Goal: Information Seeking & Learning: Learn about a topic

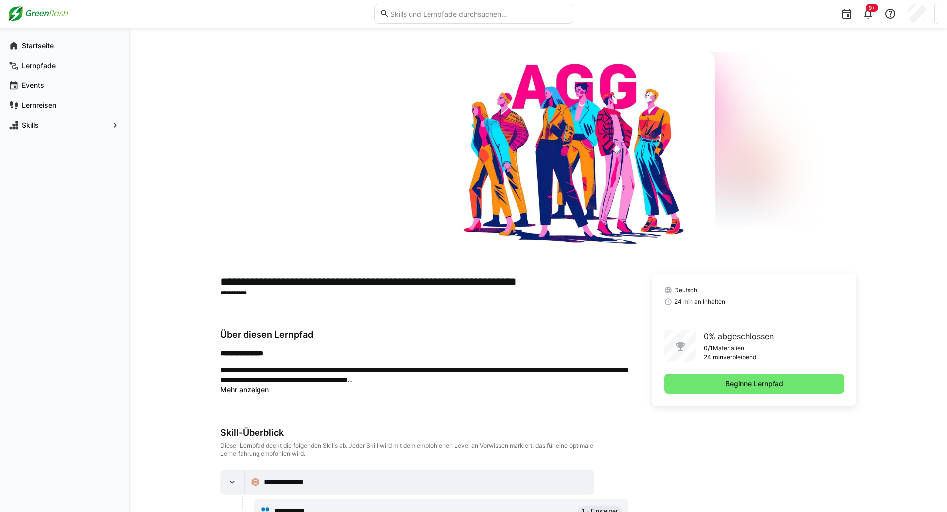
scroll to position [35, 0]
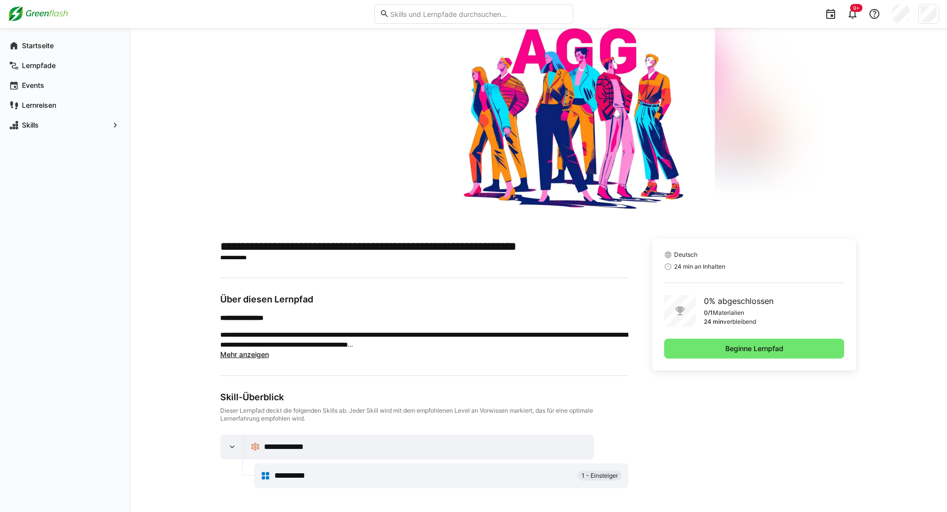
drag, startPoint x: 720, startPoint y: 486, endPoint x: 549, endPoint y: 359, distance: 212.8
click at [549, 359] on app-truncated-text "**********" at bounding box center [424, 336] width 408 height 47
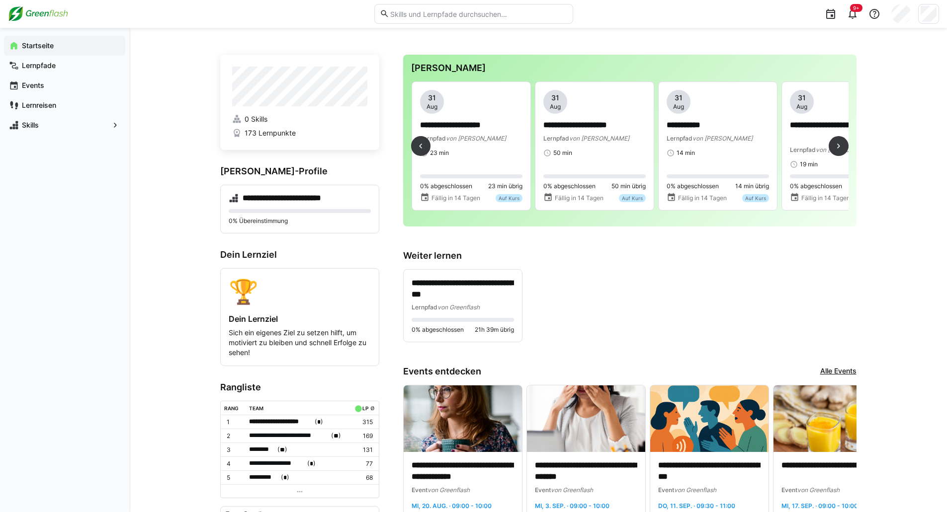
scroll to position [0, 2763]
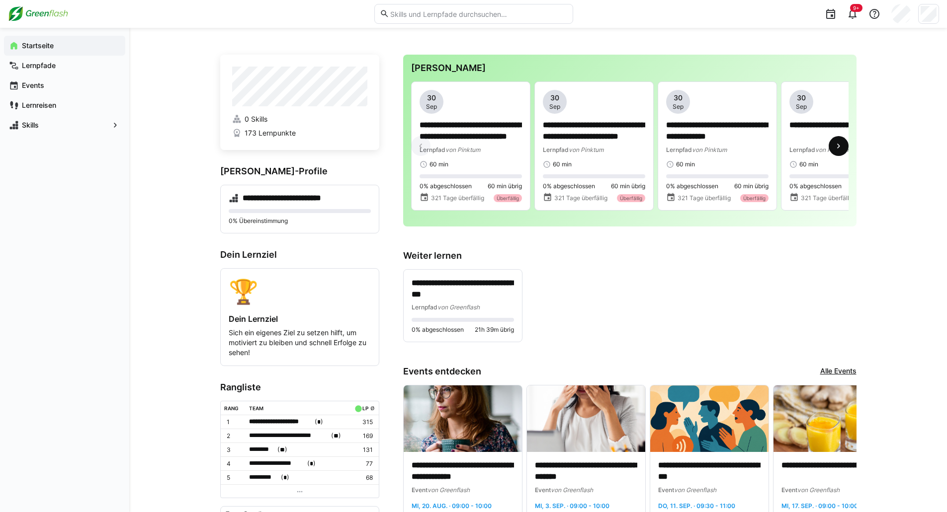
click at [828, 152] on span at bounding box center [838, 146] width 20 height 20
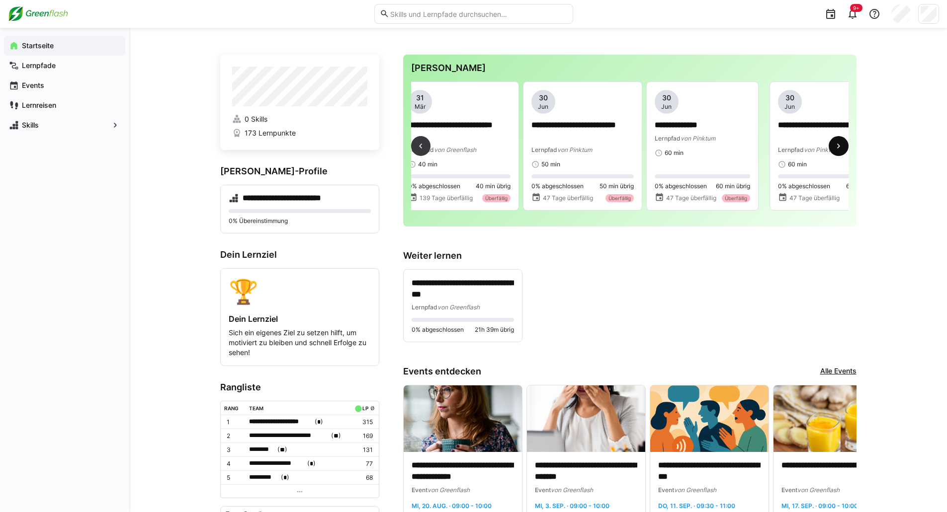
click at [828, 152] on span at bounding box center [838, 146] width 20 height 20
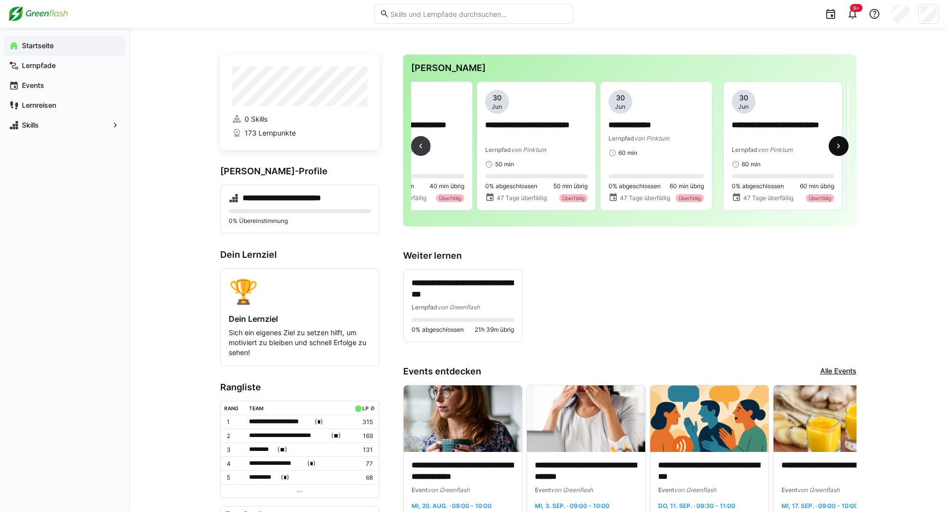
click at [828, 152] on span at bounding box center [838, 146] width 20 height 20
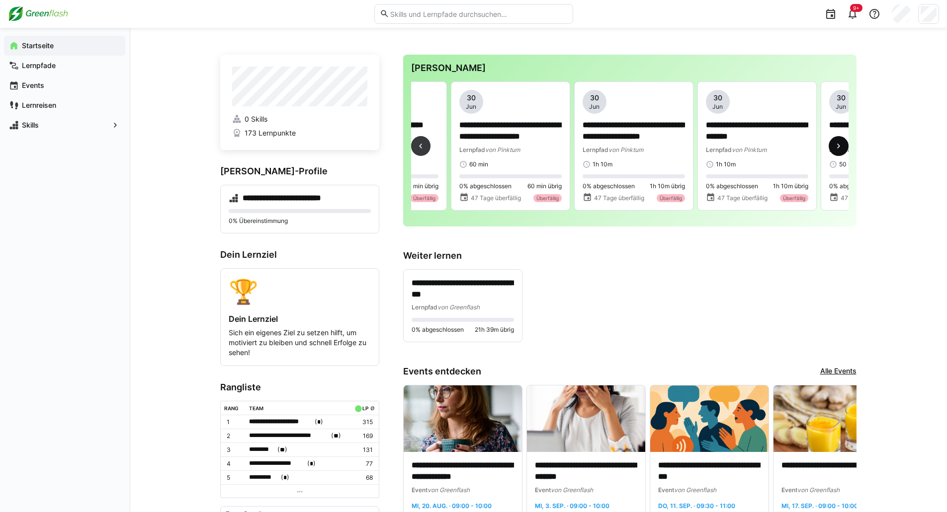
click at [828, 152] on span at bounding box center [838, 146] width 20 height 20
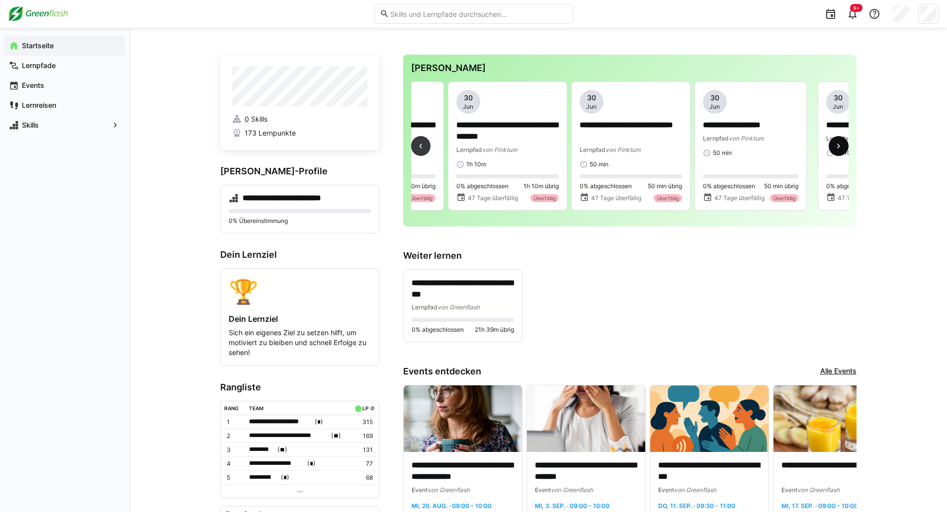
click at [828, 152] on span at bounding box center [838, 146] width 20 height 20
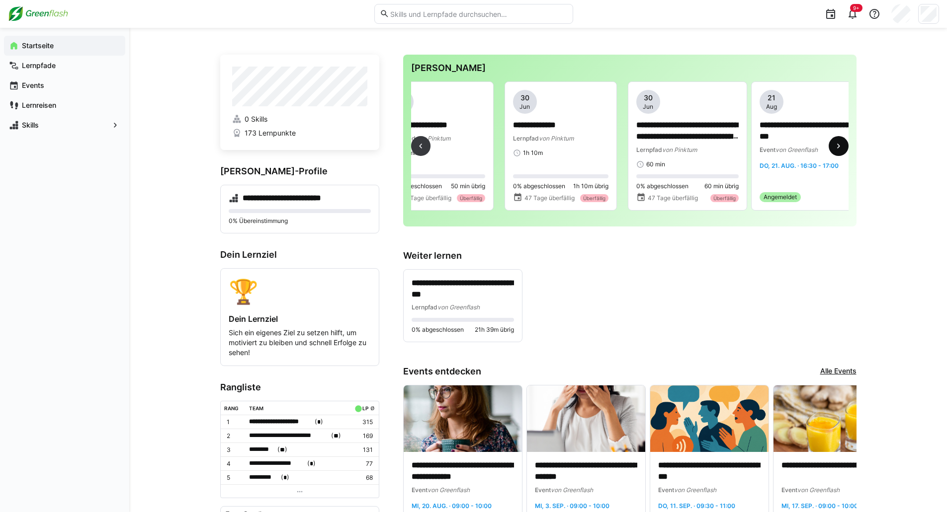
click at [828, 152] on span at bounding box center [838, 146] width 20 height 20
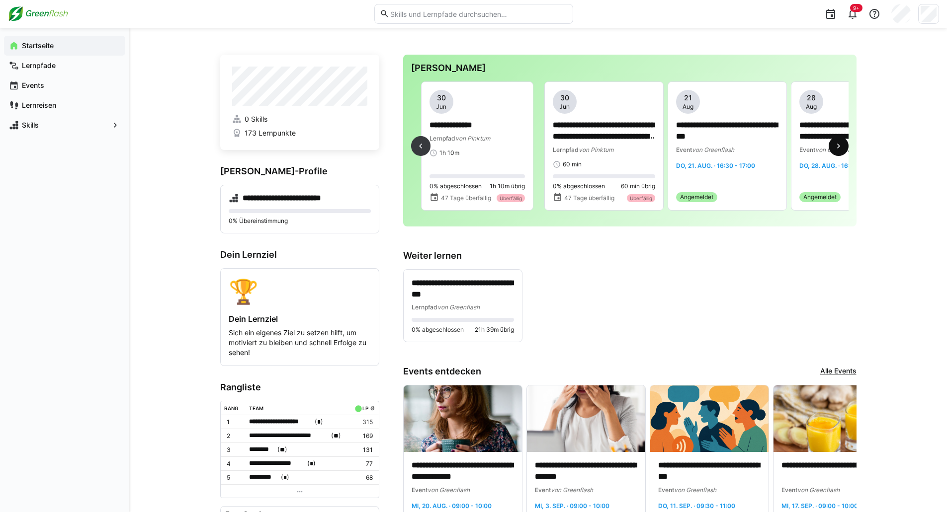
click at [828, 152] on span at bounding box center [838, 146] width 20 height 20
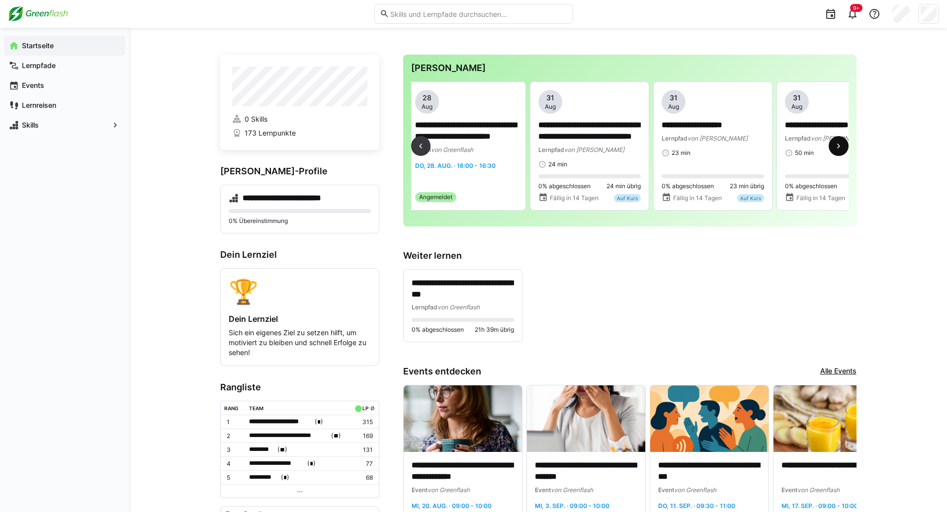
click at [828, 152] on span at bounding box center [838, 146] width 20 height 20
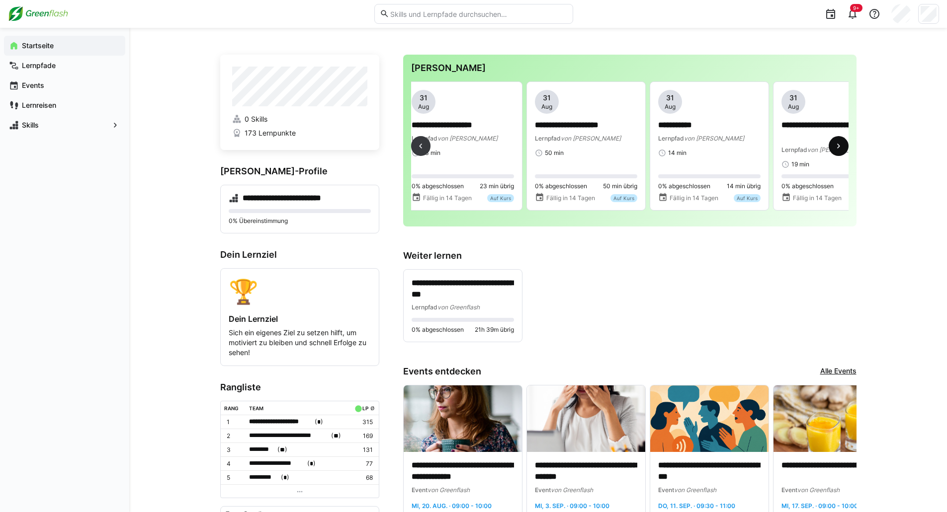
click at [828, 152] on span at bounding box center [838, 146] width 20 height 20
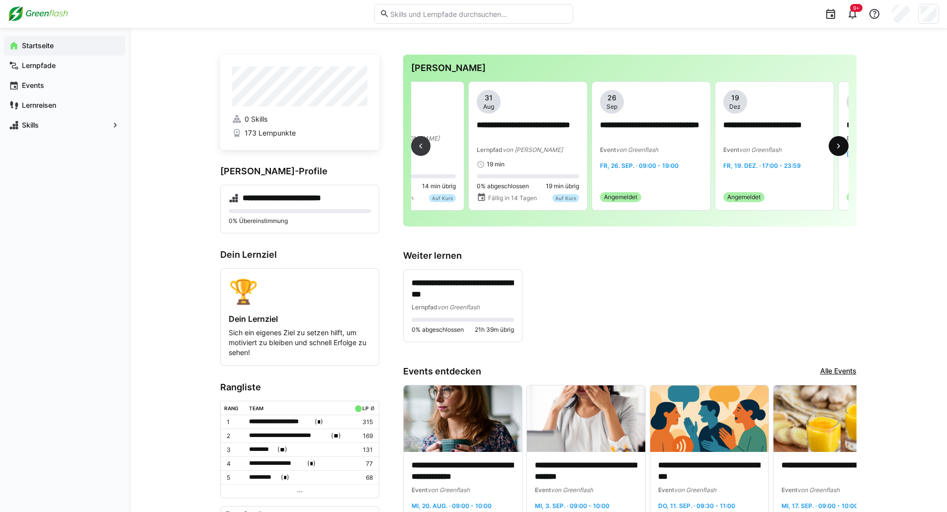
click at [828, 152] on span at bounding box center [838, 146] width 20 height 20
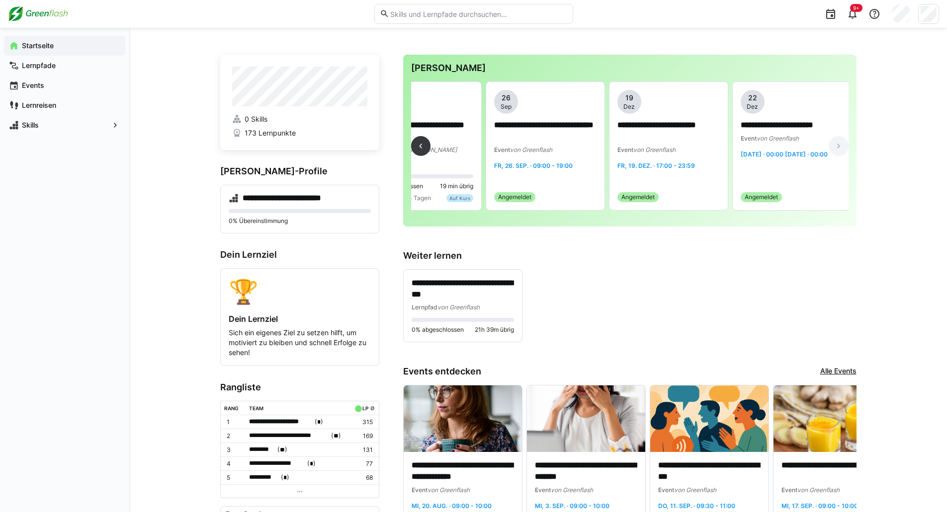
scroll to position [0, 2763]
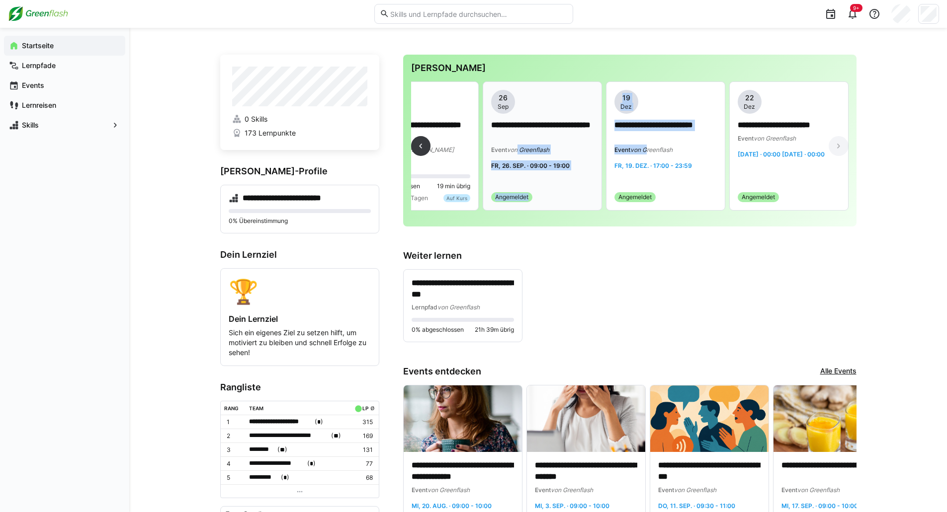
drag, startPoint x: 514, startPoint y: 148, endPoint x: 562, endPoint y: 147, distance: 47.2
click at [610, 150] on div "**********" at bounding box center [629, 150] width 437 height 137
click at [459, 153] on div "Lernpfad von MyBreev" at bounding box center [419, 150] width 102 height 10
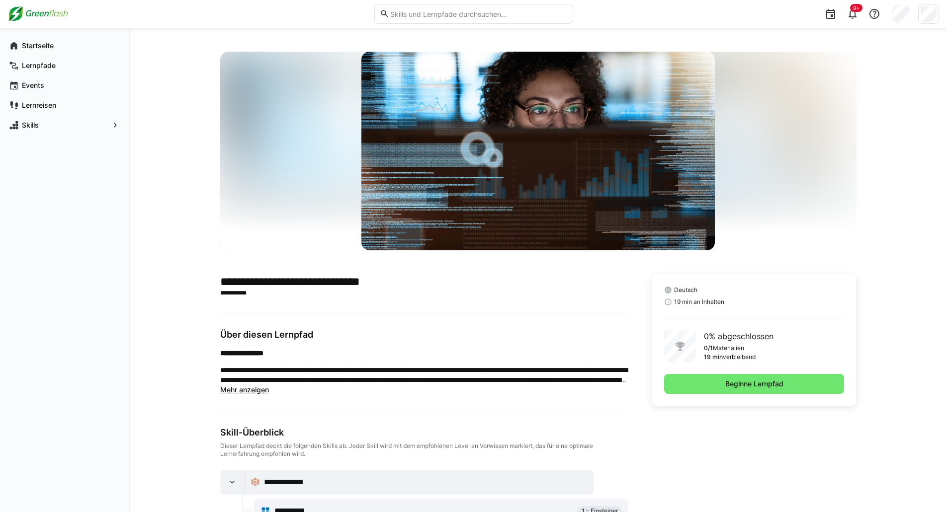
scroll to position [35, 0]
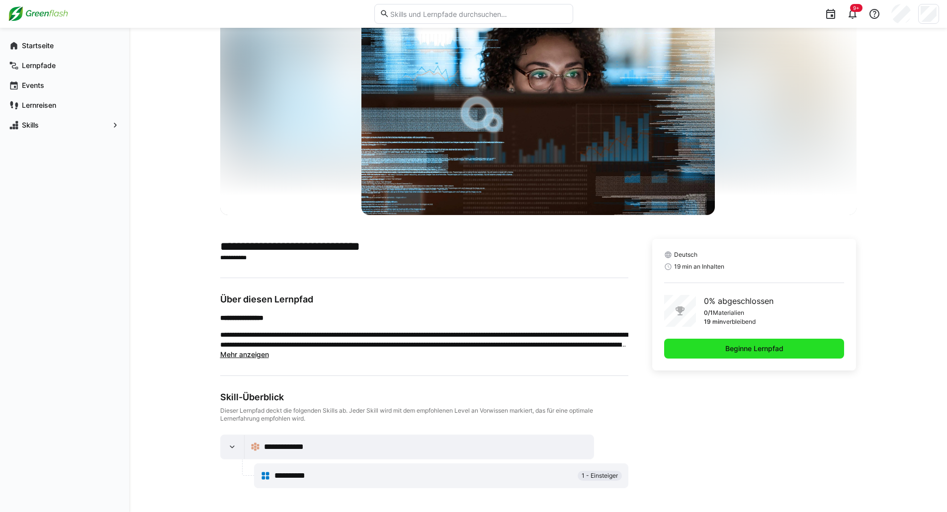
click at [809, 356] on span "Beginne Lernpfad" at bounding box center [754, 349] width 180 height 20
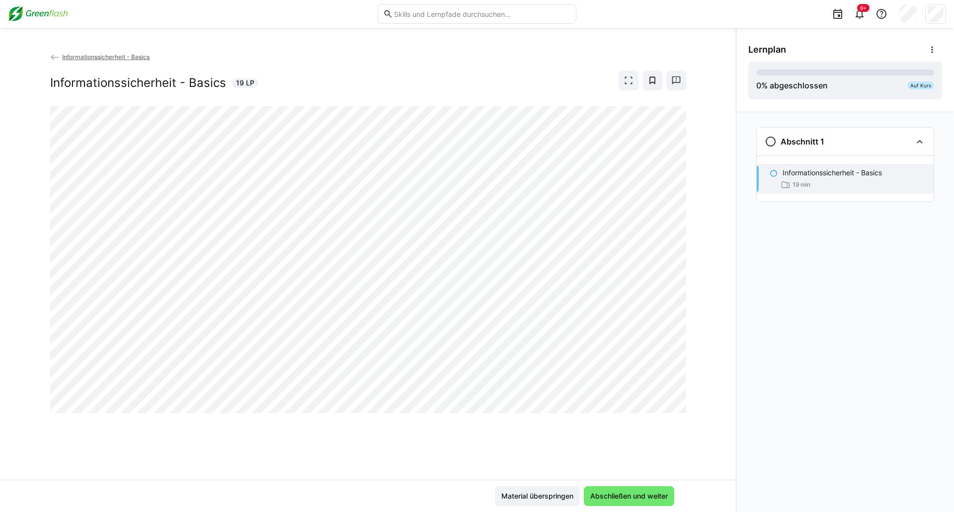
click at [757, 362] on div "Abschnitt 1 Informationssicherheit - Basics 19 min" at bounding box center [846, 311] width 218 height 401
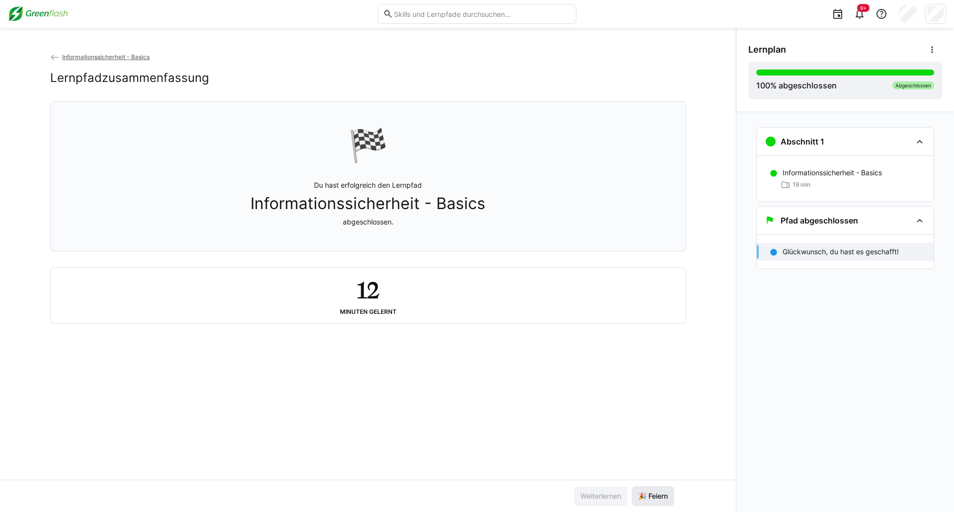
click at [661, 504] on span "🎉 Feiern" at bounding box center [653, 497] width 43 height 20
click at [864, 254] on p "Glückwunsch, du hast es geschafft!" at bounding box center [841, 252] width 116 height 10
click at [632, 492] on span "🎉 Feiern" at bounding box center [653, 497] width 43 height 20
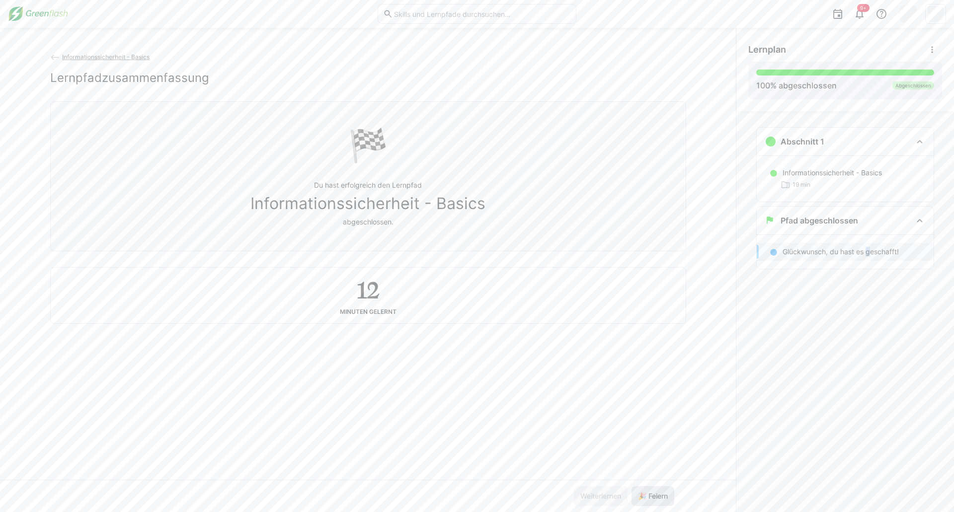
click at [633, 494] on span "🎉 Feiern" at bounding box center [653, 497] width 43 height 20
click at [637, 495] on span "🎉 Feiern" at bounding box center [653, 497] width 33 height 10
click at [404, 156] on div "🏁 Du hast erfolgreich den Lernpfad Informationssicherheit - Basics abgeschlosse…" at bounding box center [368, 176] width 619 height 137
drag, startPoint x: 375, startPoint y: 246, endPoint x: 368, endPoint y: 262, distance: 18.3
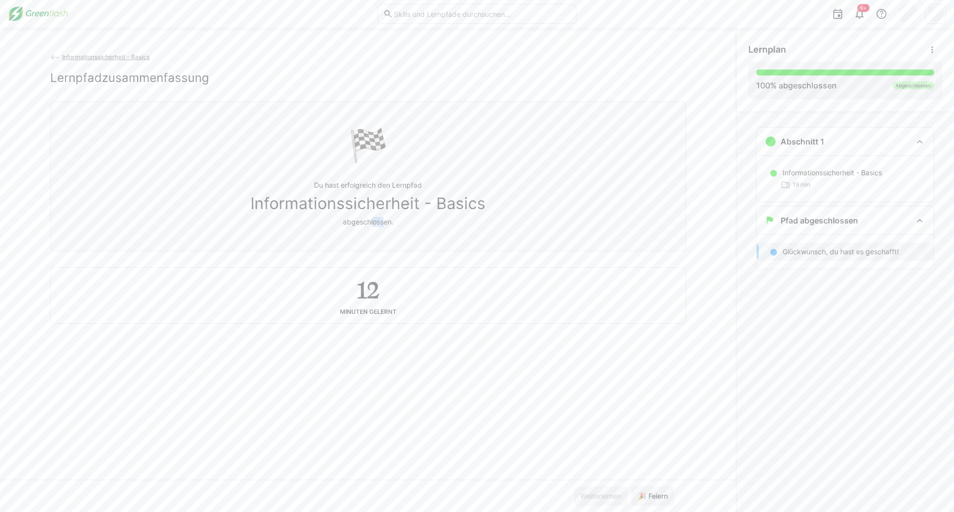
click at [368, 262] on div "🏁 Du hast erfolgreich den Lernpfad Informationssicherheit - Basics abgeschlosse…" at bounding box center [368, 212] width 636 height 223
click at [110, 50] on div "Informationssicherheit - Basics Lernpfadzusammenfassung 🏁 Du hast erfolgreich d…" at bounding box center [368, 270] width 736 height 485
click at [110, 53] on app-back-navigation "Informationssicherheit - Basics" at bounding box center [368, 57] width 636 height 11
click at [110, 53] on span "Informationssicherheit - Basics" at bounding box center [105, 56] width 87 height 7
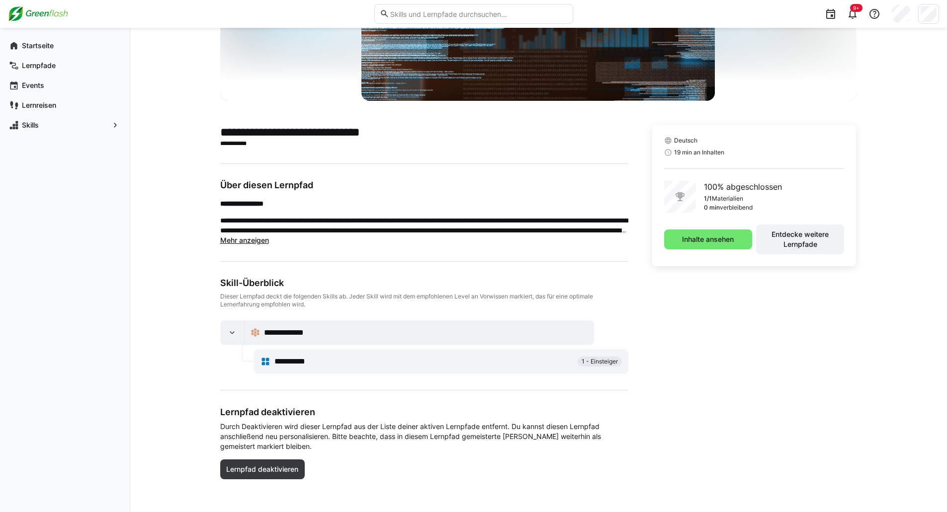
scroll to position [150, 0]
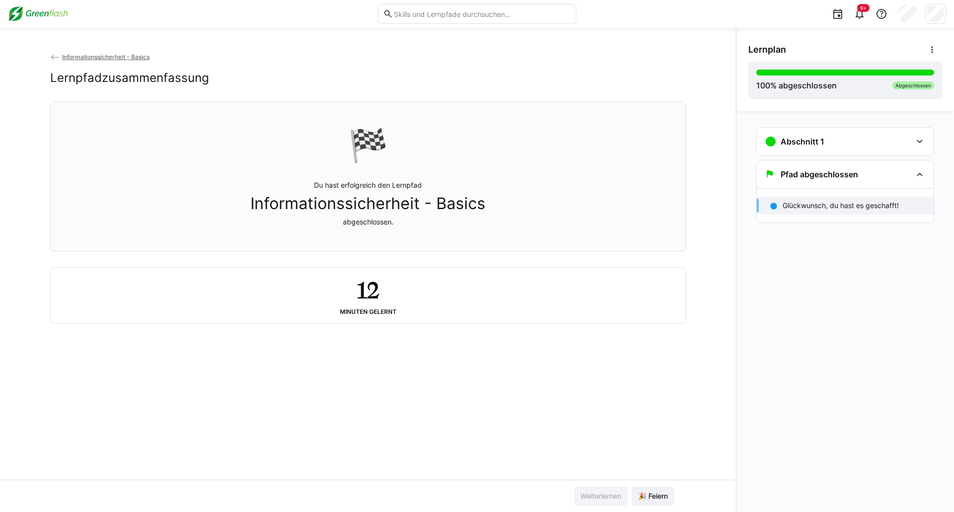
click at [44, 9] on img at bounding box center [38, 14] width 60 height 16
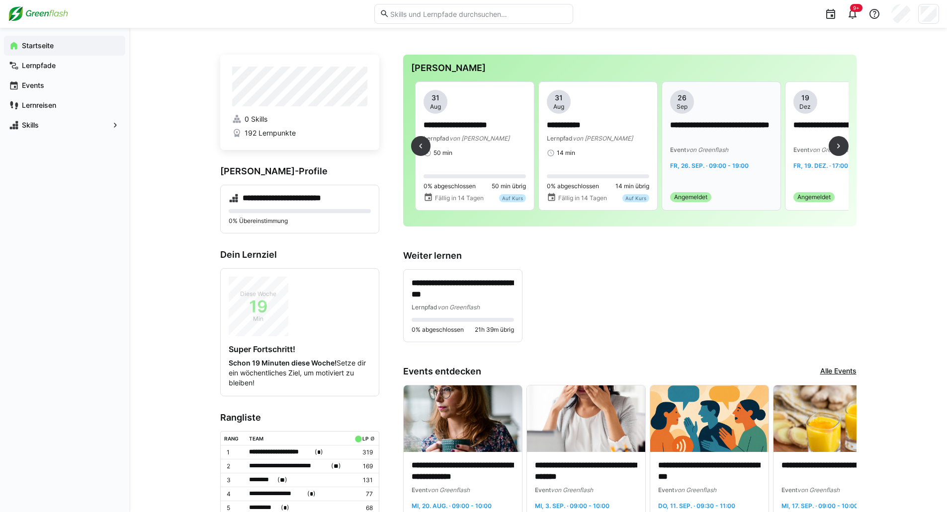
scroll to position [0, 2460]
click at [633, 133] on div "Lernpfad von MyBreev" at bounding box center [599, 138] width 102 height 10
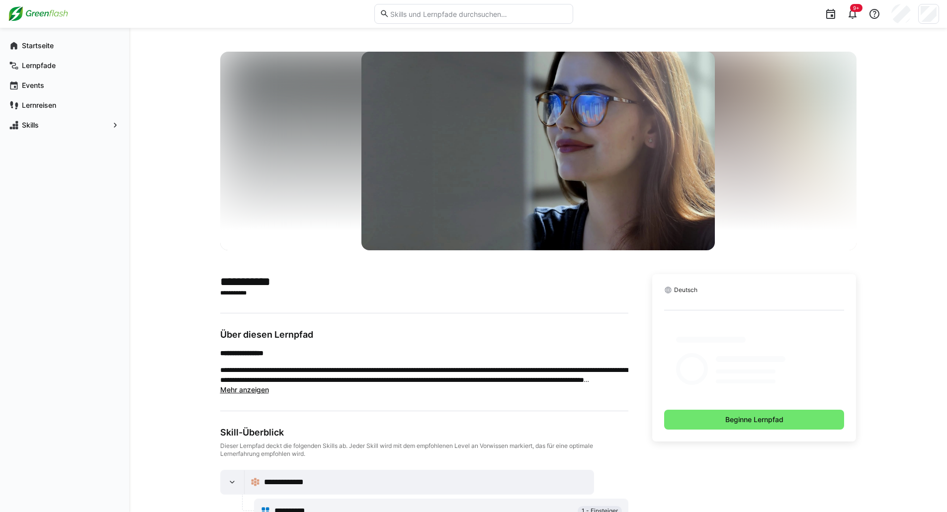
scroll to position [35, 0]
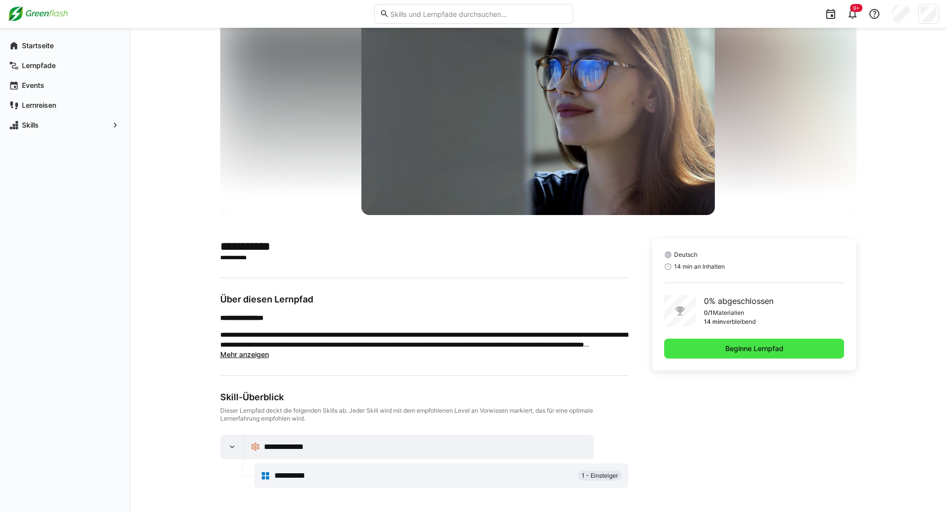
click at [748, 350] on span "Beginne Lernpfad" at bounding box center [754, 349] width 61 height 10
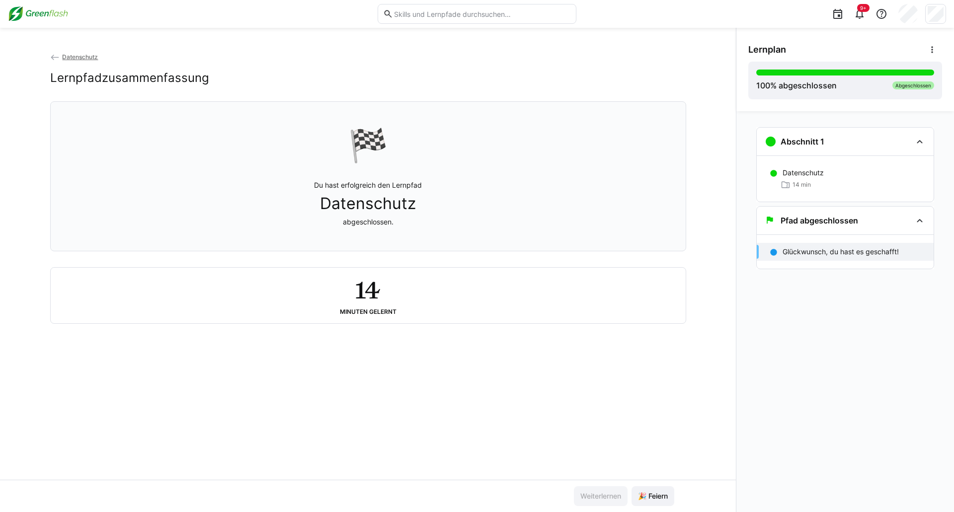
click at [654, 481] on div "Weiterlernen 🎉 Feiern" at bounding box center [368, 496] width 736 height 32
click at [644, 487] on div "Weiterlernen 🎉 Feiern" at bounding box center [368, 496] width 736 height 32
click at [644, 487] on span "🎉 Feiern" at bounding box center [653, 497] width 43 height 20
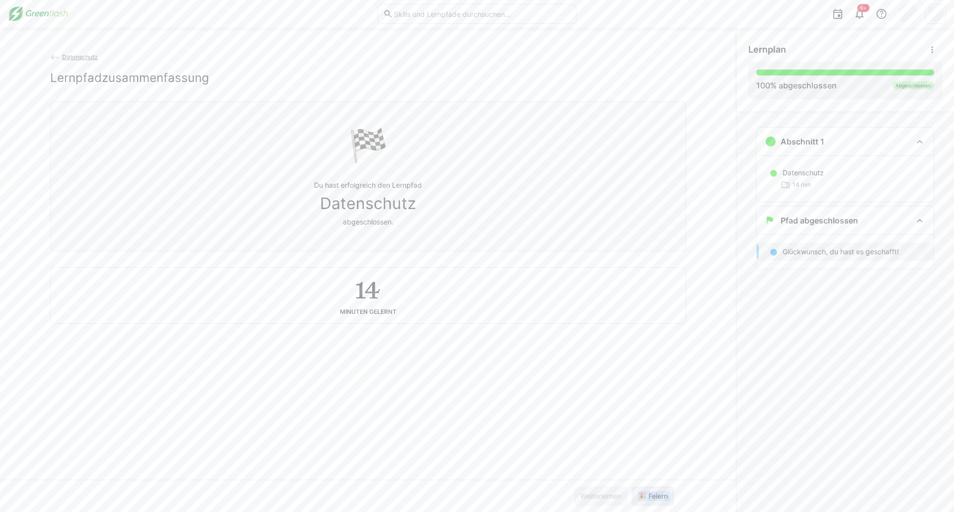
click at [644, 498] on span "🎉 Feiern" at bounding box center [653, 497] width 33 height 10
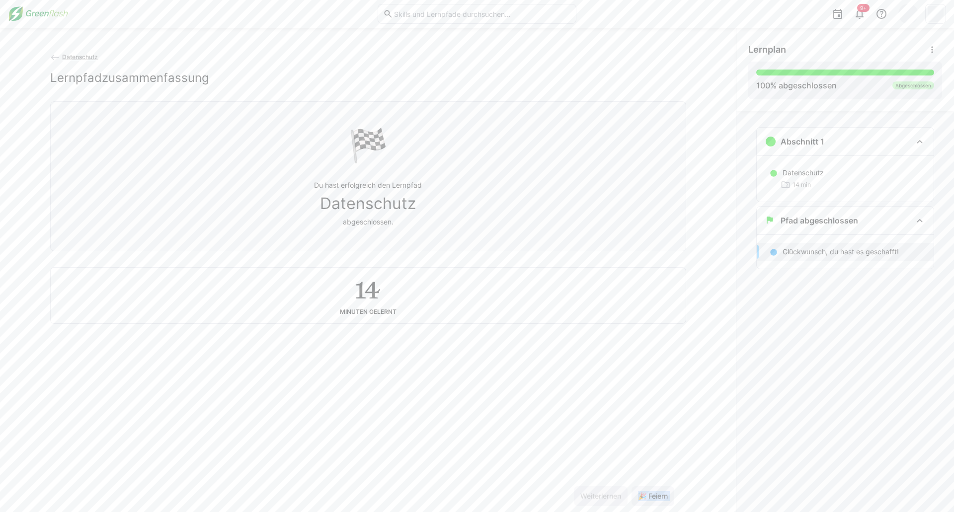
drag, startPoint x: 644, startPoint y: 498, endPoint x: 367, endPoint y: 228, distance: 387.3
click at [438, 321] on app-classroom-main-layout "Datenschutz Lernpfadzusammenfassung 🏁 Du hast erfolgreich den Lernpfad Datensch…" at bounding box center [368, 282] width 736 height 461
click at [367, 227] on p "Du hast erfolgreich den Lernpfad Datenschutz abgeschlossen." at bounding box center [368, 203] width 108 height 47
click at [77, 52] on app-back-navigation "Datenschutz" at bounding box center [368, 57] width 636 height 11
click at [79, 55] on span "Datenschutz" at bounding box center [80, 56] width 36 height 7
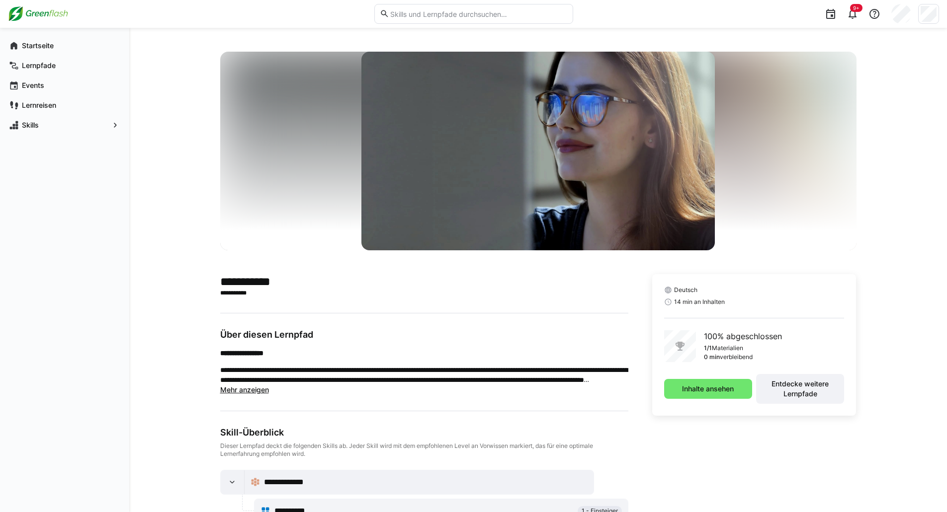
click at [34, 2] on div "9+" at bounding box center [473, 14] width 931 height 28
click at [45, 8] on img at bounding box center [38, 14] width 60 height 16
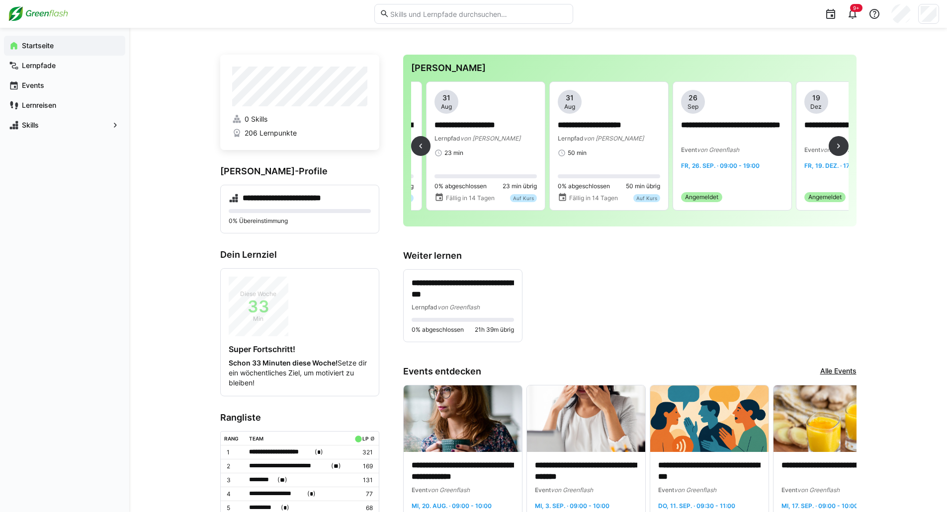
scroll to position [0, 2296]
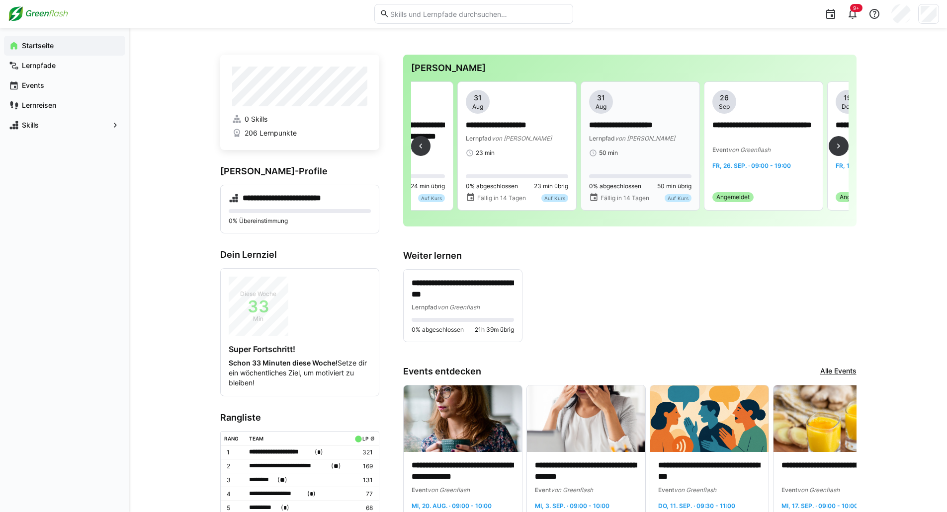
click at [668, 135] on div "Lernpfad von MyBreev" at bounding box center [640, 138] width 102 height 10
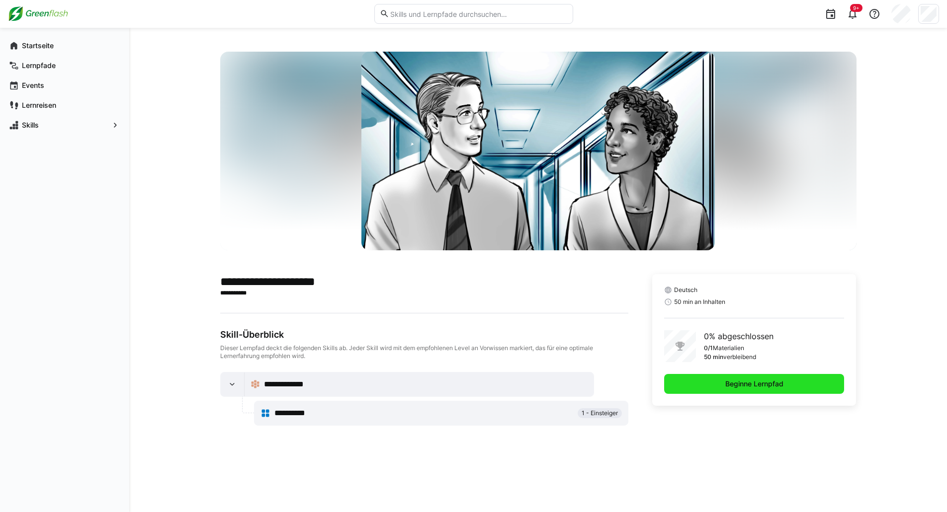
click at [743, 379] on span "Beginne Lernpfad" at bounding box center [754, 384] width 61 height 10
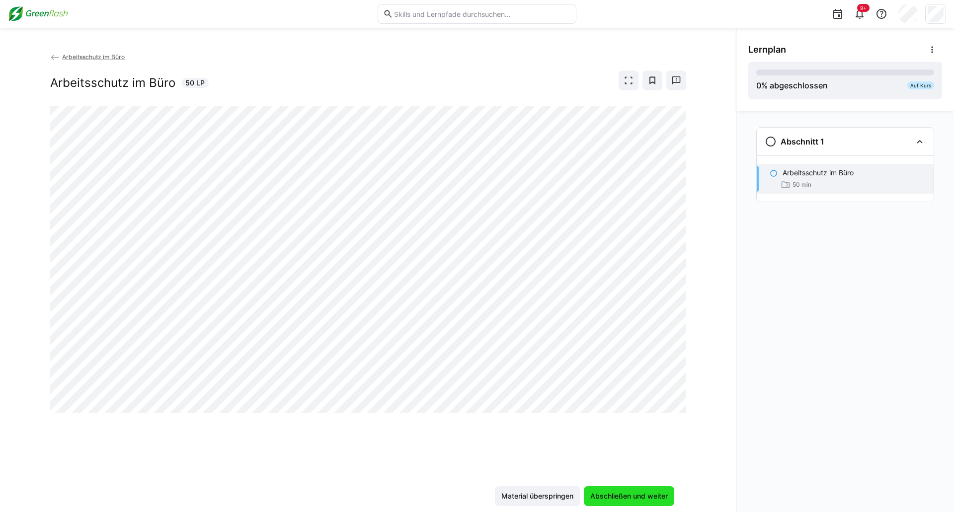
click at [598, 495] on span "Abschließen und weiter" at bounding box center [629, 497] width 81 height 10
click at [625, 85] on span at bounding box center [629, 81] width 20 height 20
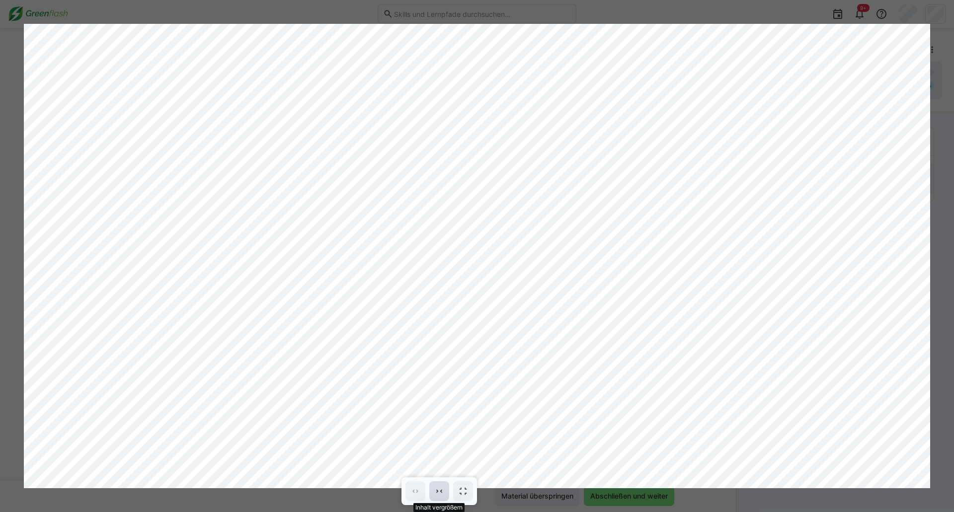
click at [446, 496] on span at bounding box center [439, 492] width 20 height 20
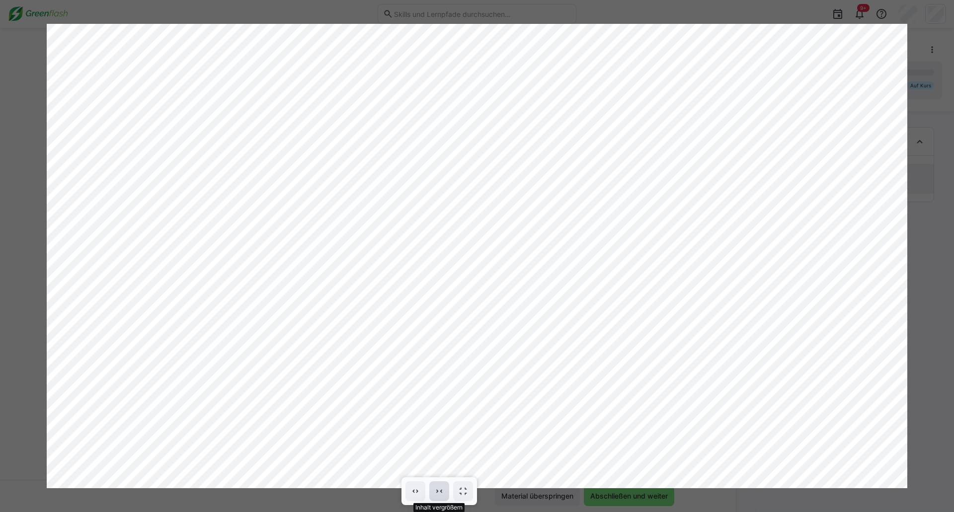
click at [446, 496] on span at bounding box center [439, 492] width 20 height 20
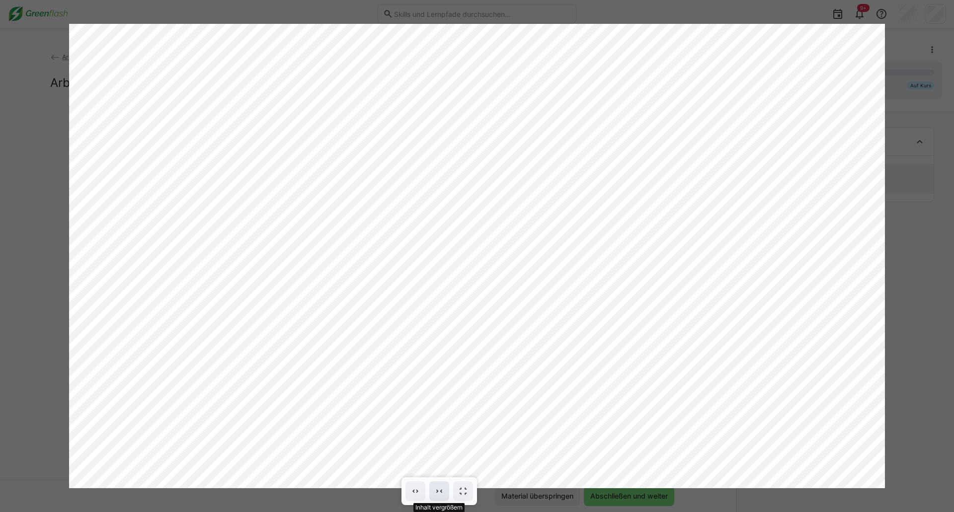
click at [446, 496] on span at bounding box center [439, 492] width 20 height 20
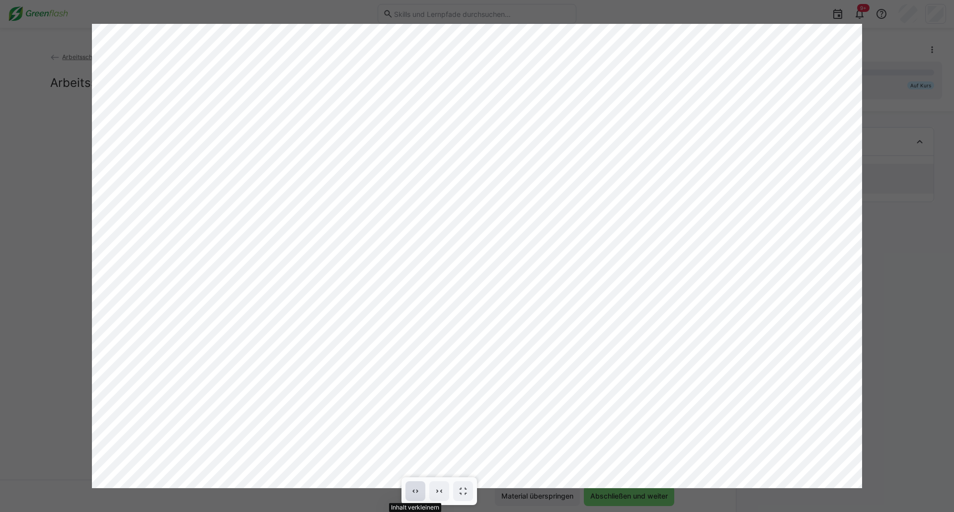
click at [418, 496] on eds-icon at bounding box center [416, 492] width 10 height 10
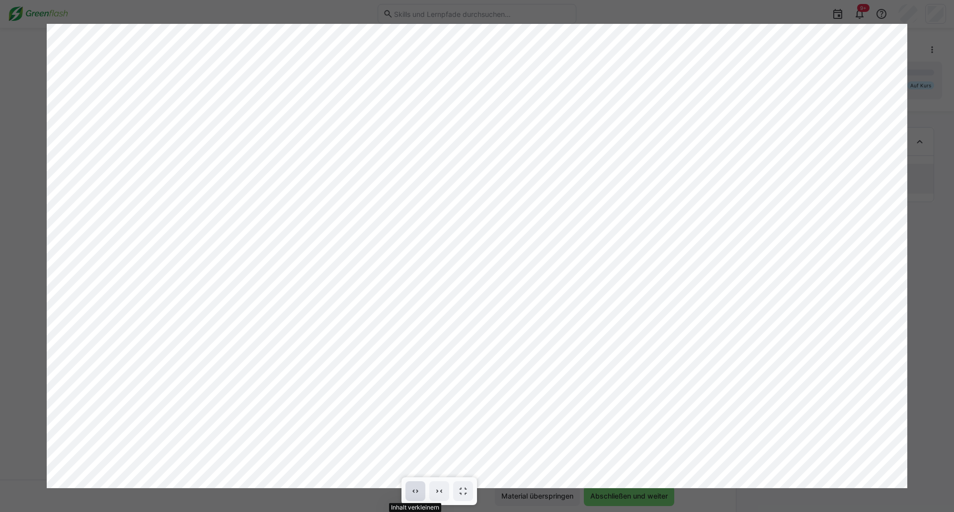
click at [418, 496] on eds-icon at bounding box center [416, 492] width 10 height 10
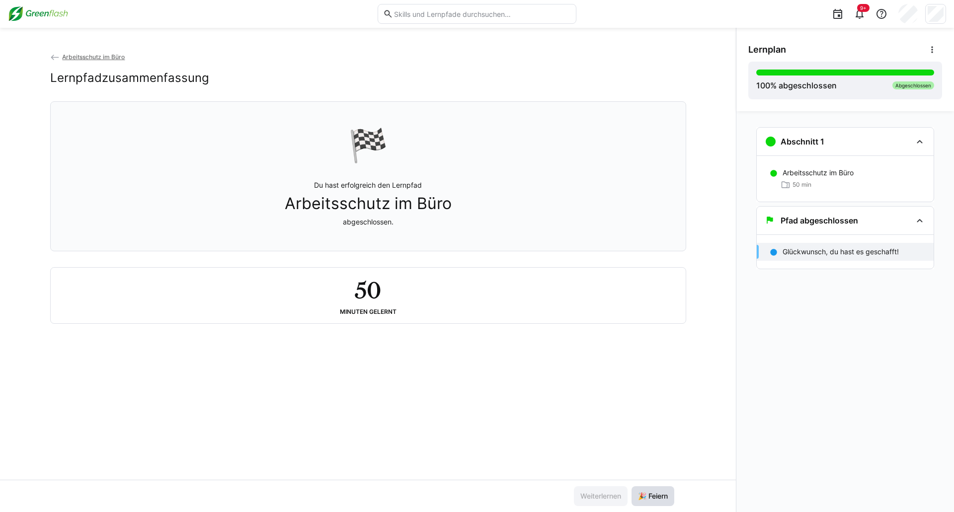
click at [648, 492] on span "🎉 Feiern" at bounding box center [653, 497] width 33 height 10
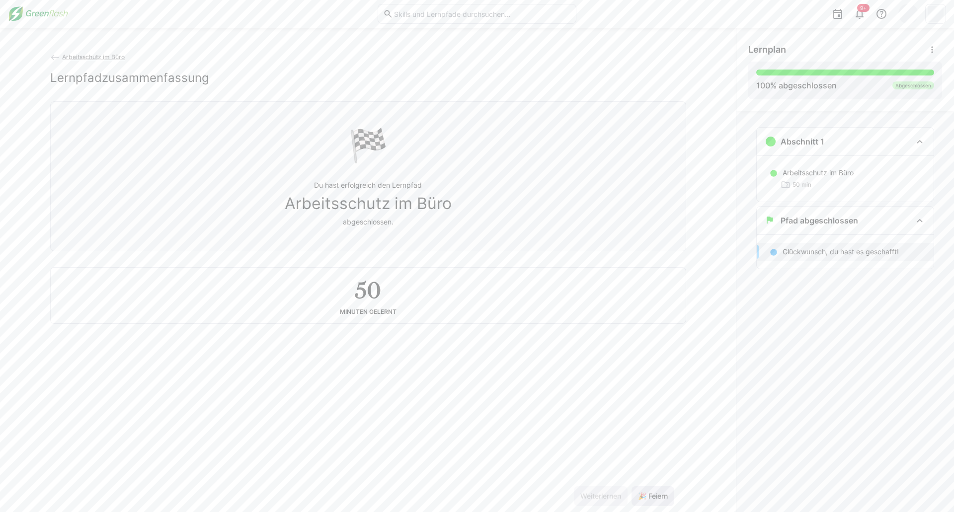
click at [648, 492] on span "🎉 Feiern" at bounding box center [653, 497] width 33 height 10
click at [47, 26] on div "9+" at bounding box center [477, 14] width 938 height 28
click at [48, 17] on img at bounding box center [38, 14] width 60 height 16
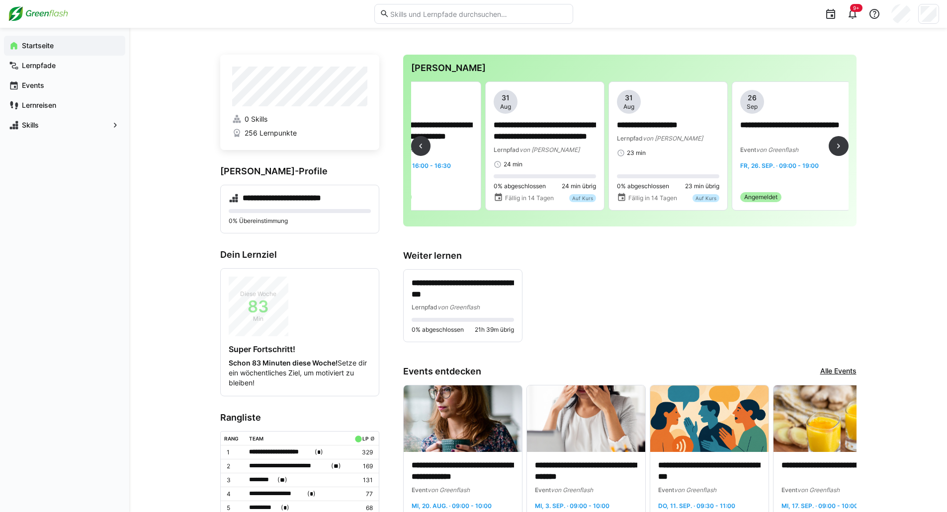
scroll to position [0, 2144]
click at [685, 121] on p "**********" at bounding box center [668, 125] width 102 height 11
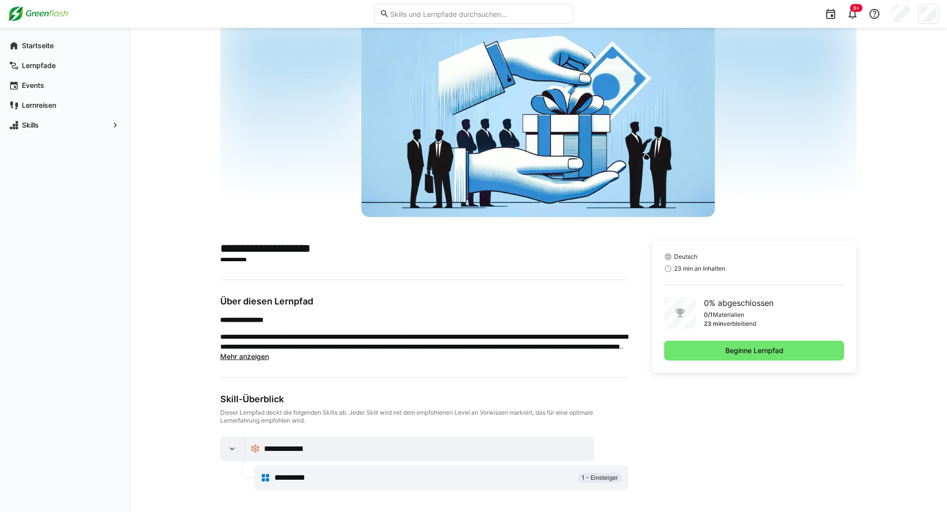
scroll to position [35, 0]
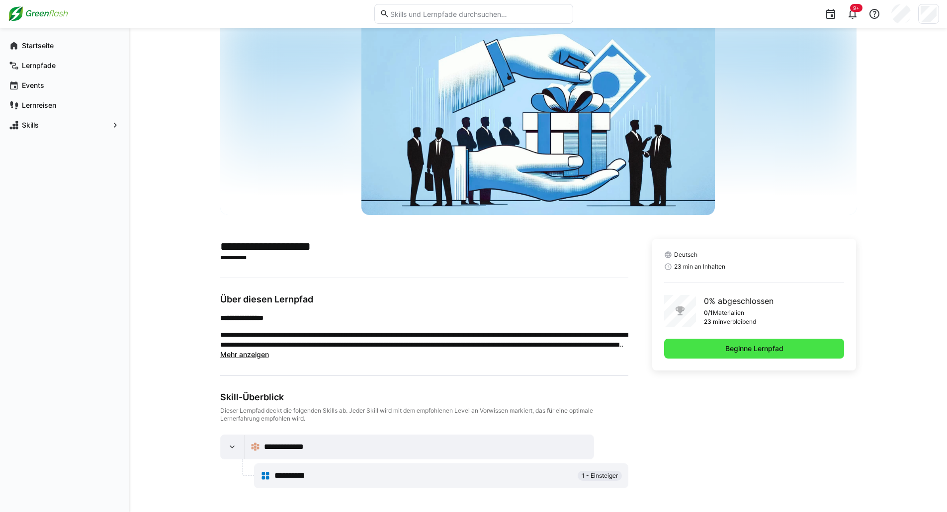
click at [743, 346] on span "Beginne Lernpfad" at bounding box center [754, 349] width 61 height 10
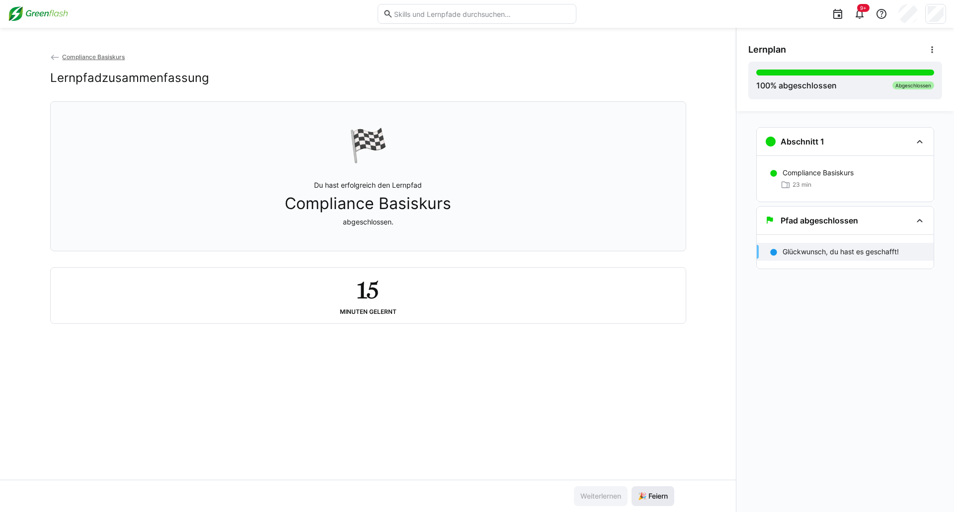
click at [659, 498] on span "🎉 Feiern" at bounding box center [653, 497] width 33 height 10
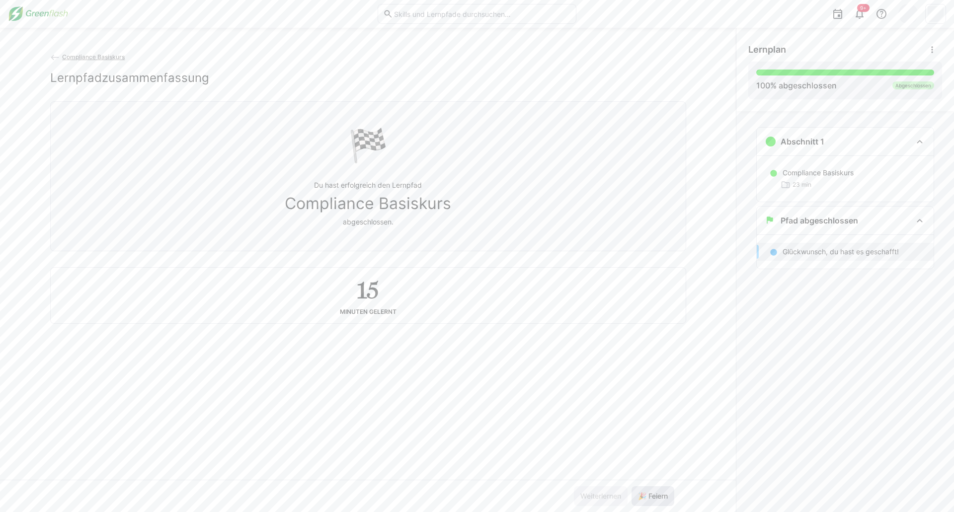
click at [659, 498] on span "🎉 Feiern" at bounding box center [653, 497] width 33 height 10
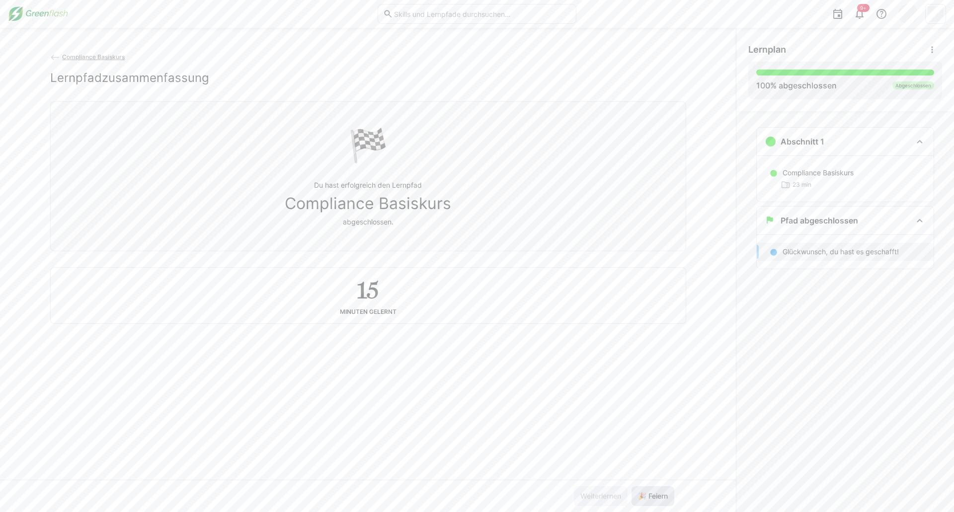
click at [659, 498] on span "🎉 Feiern" at bounding box center [653, 497] width 33 height 10
click at [40, 17] on img at bounding box center [38, 14] width 60 height 16
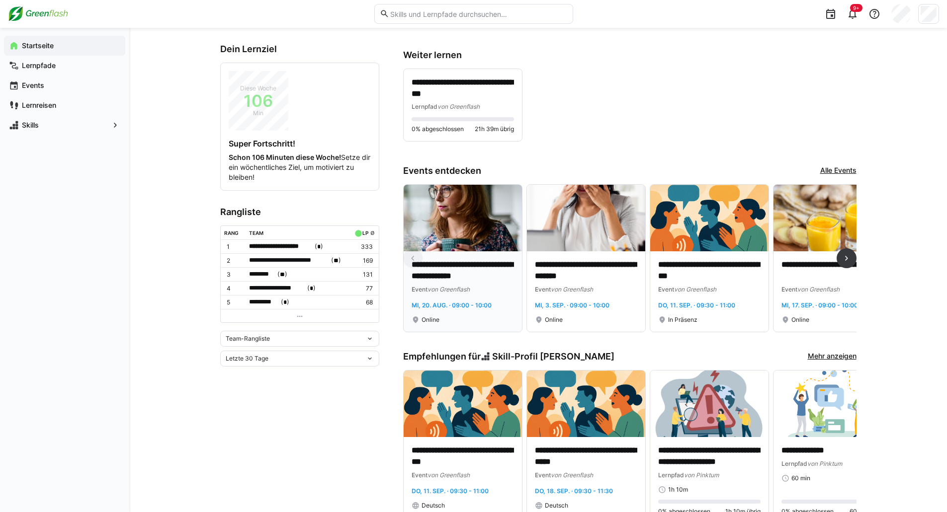
scroll to position [206, 0]
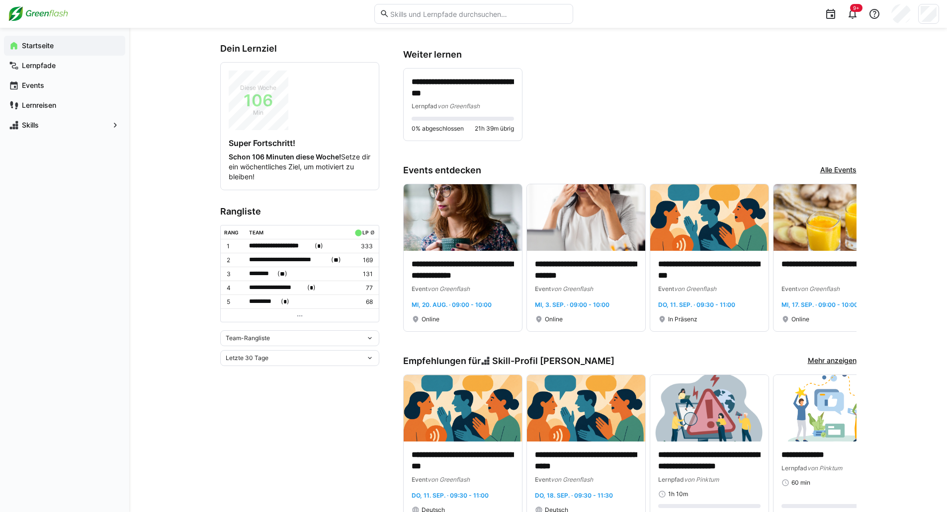
click at [276, 335] on div "Team-Rangliste" at bounding box center [296, 338] width 140 height 7
click at [286, 378] on span "Individuelle Rangliste" at bounding box center [299, 373] width 159 height 16
click at [276, 330] on div "Individuelle Rangliste" at bounding box center [299, 336] width 159 height 16
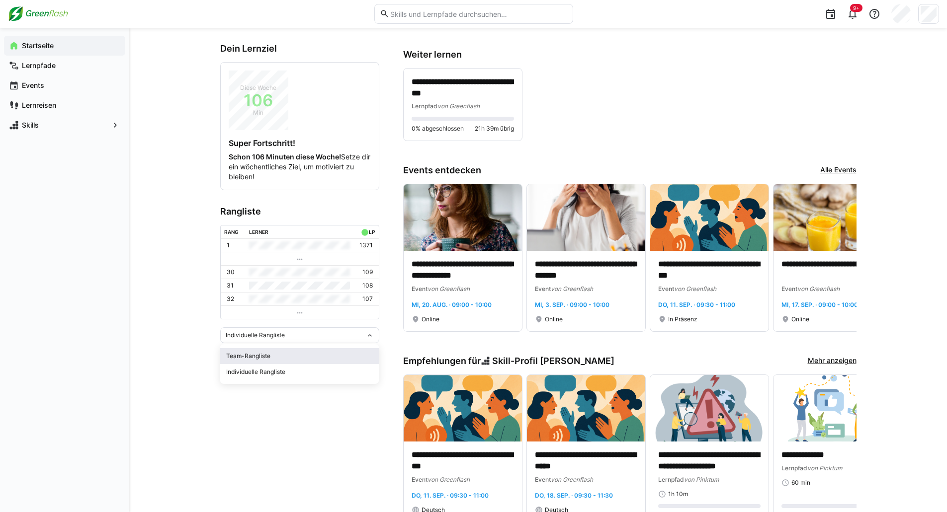
click at [267, 361] on span "Team-Rangliste" at bounding box center [299, 356] width 159 height 16
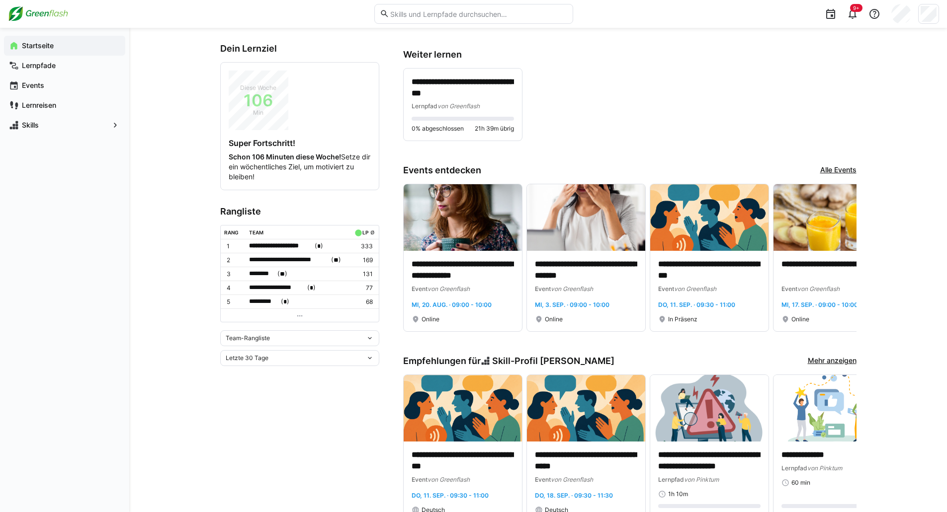
click at [275, 350] on div "Letzte 30 Tage" at bounding box center [299, 358] width 159 height 16
click at [273, 357] on div "Letzte 30 Tage" at bounding box center [296, 358] width 140 height 7
click at [251, 438] on div "Gesamt" at bounding box center [299, 440] width 147 height 8
click at [250, 355] on div "Gesamt" at bounding box center [296, 358] width 140 height 7
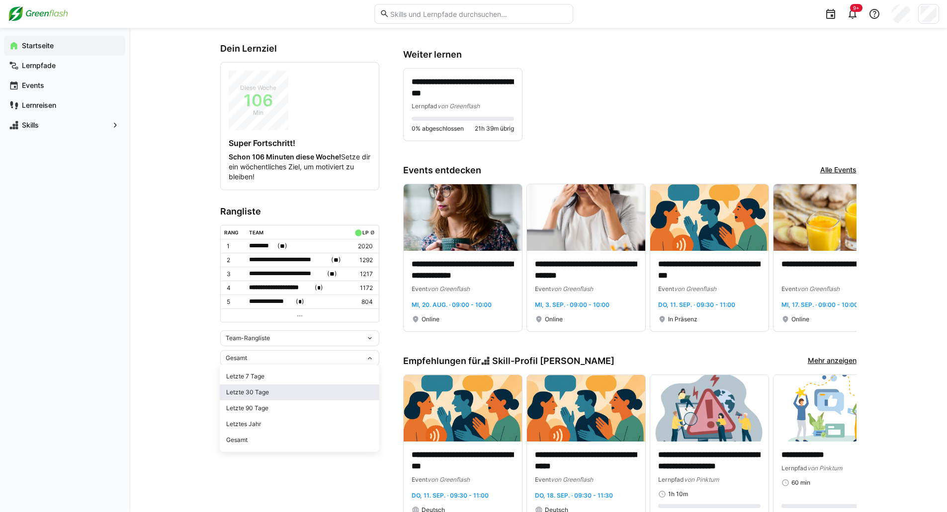
click at [263, 396] on div "Letzte 30 Tage" at bounding box center [299, 393] width 147 height 8
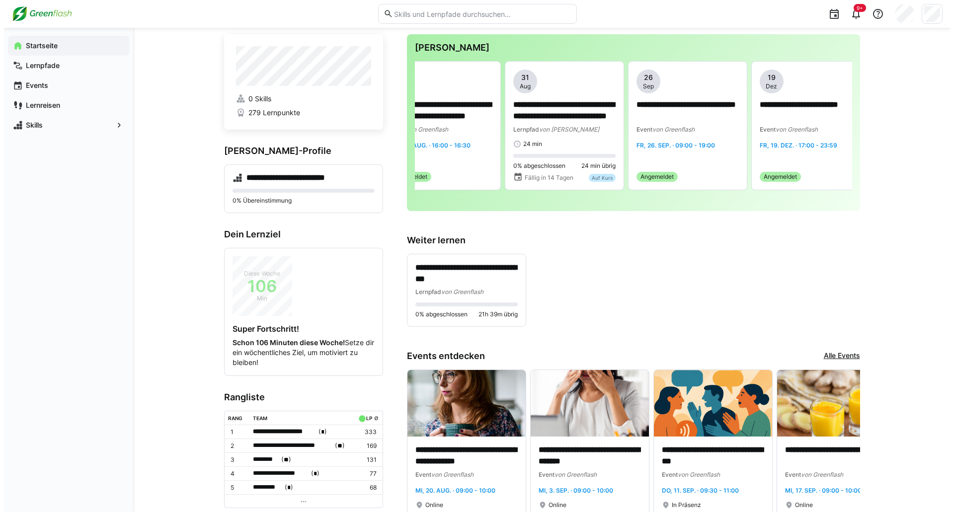
scroll to position [0, 0]
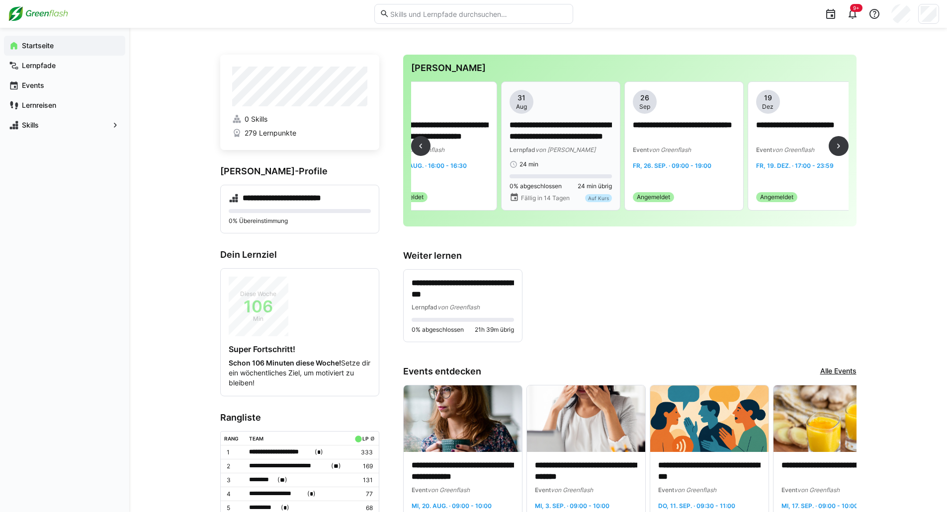
click at [579, 137] on p "**********" at bounding box center [560, 131] width 102 height 23
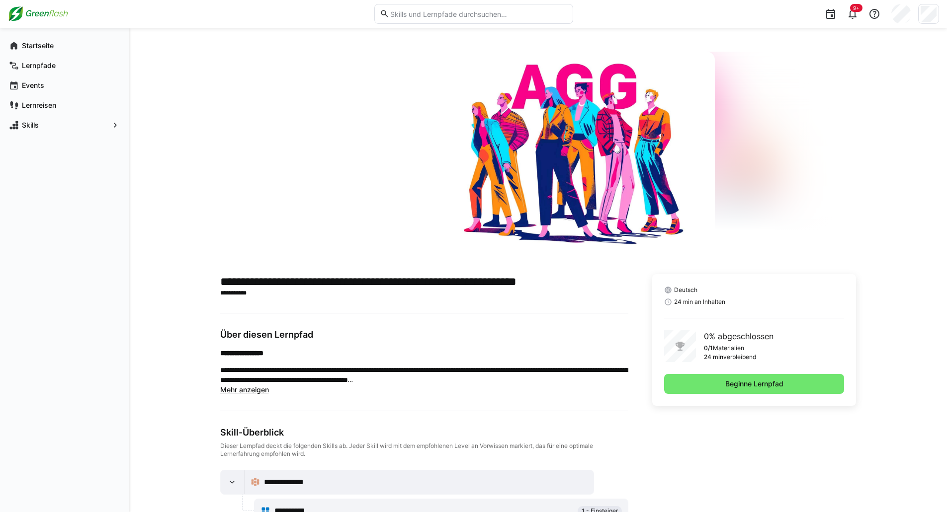
click at [723, 370] on div "Deutsch 24 min an Inhalten 0% abgeschlossen 0/1 Materialien 24 min verbleibend …" at bounding box center [754, 340] width 204 height 132
click at [722, 385] on span "Beginne Lernpfad" at bounding box center [754, 384] width 180 height 20
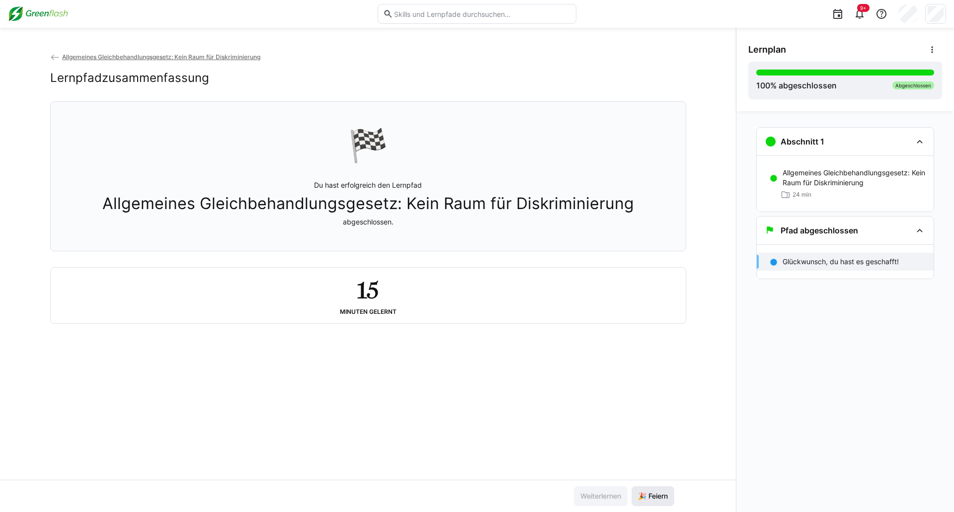
click at [665, 500] on span "🎉 Feiern" at bounding box center [653, 497] width 33 height 10
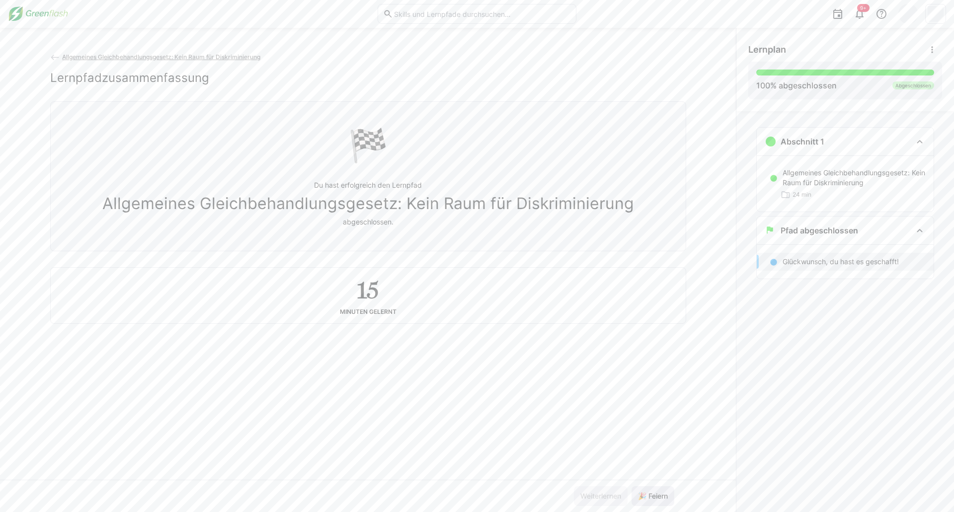
click at [665, 500] on span "🎉 Feiern" at bounding box center [653, 497] width 33 height 10
drag, startPoint x: 665, startPoint y: 500, endPoint x: 283, endPoint y: 113, distance: 543.7
click at [583, 419] on app-classroom-main-layout "Allgemeines Gleichbehandlungsgesetz: Kein Raum für Diskriminierung Lernpfadzusa…" at bounding box center [368, 282] width 736 height 461
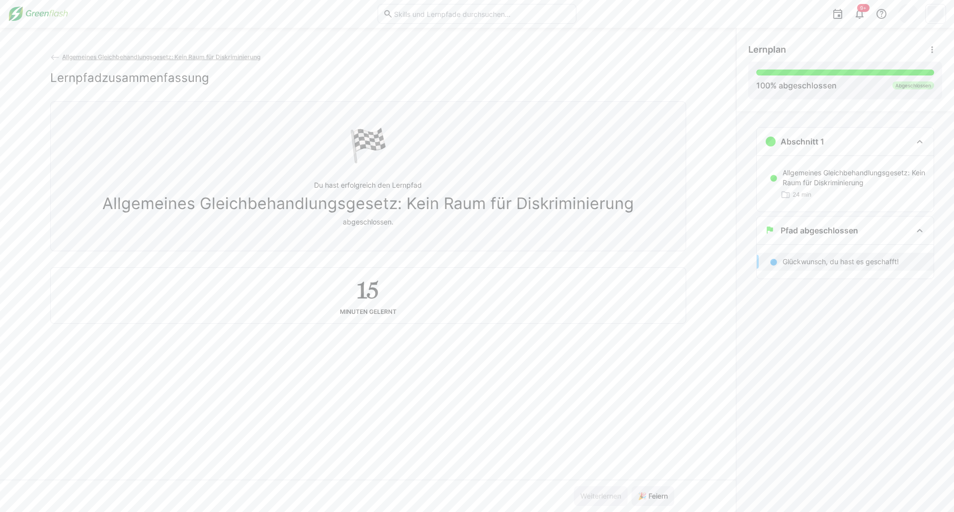
click at [44, 16] on img at bounding box center [38, 14] width 60 height 16
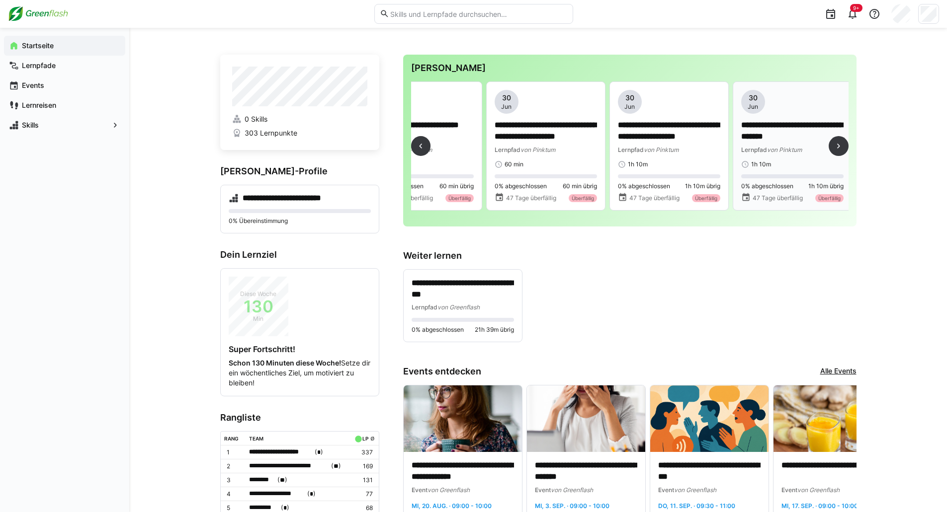
scroll to position [0, 1034]
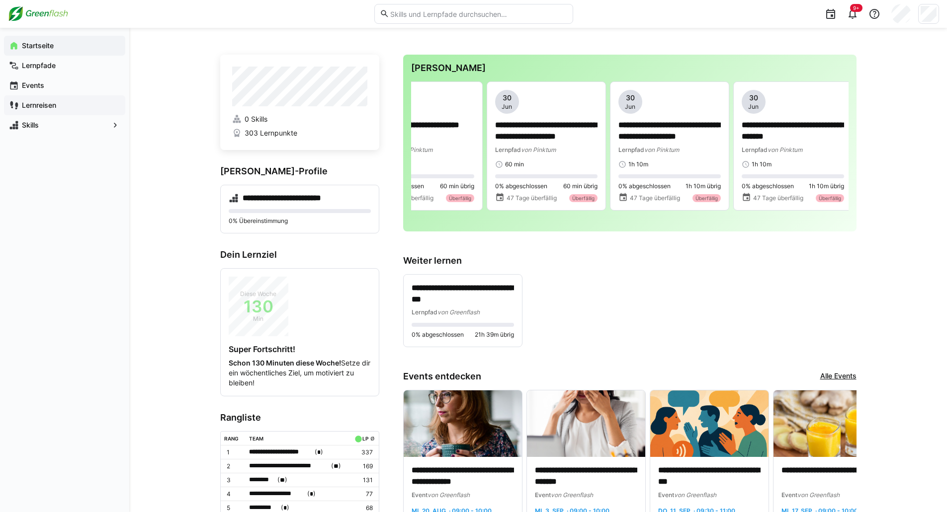
click at [36, 112] on div "Lernreisen" at bounding box center [64, 105] width 121 height 20
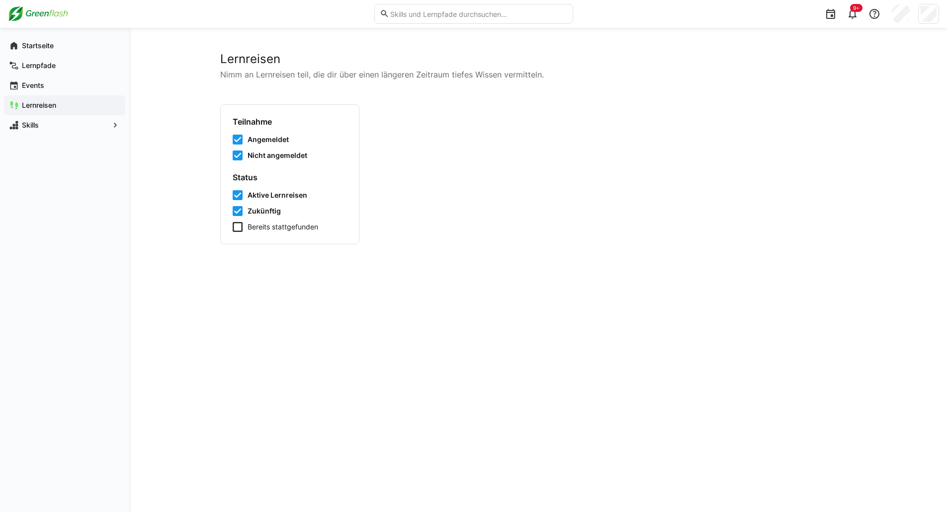
click at [37, 115] on div "Lernreisen" at bounding box center [64, 105] width 121 height 20
click at [0, 0] on app-navigation-label "Skills" at bounding box center [0, 0] width 0 height 0
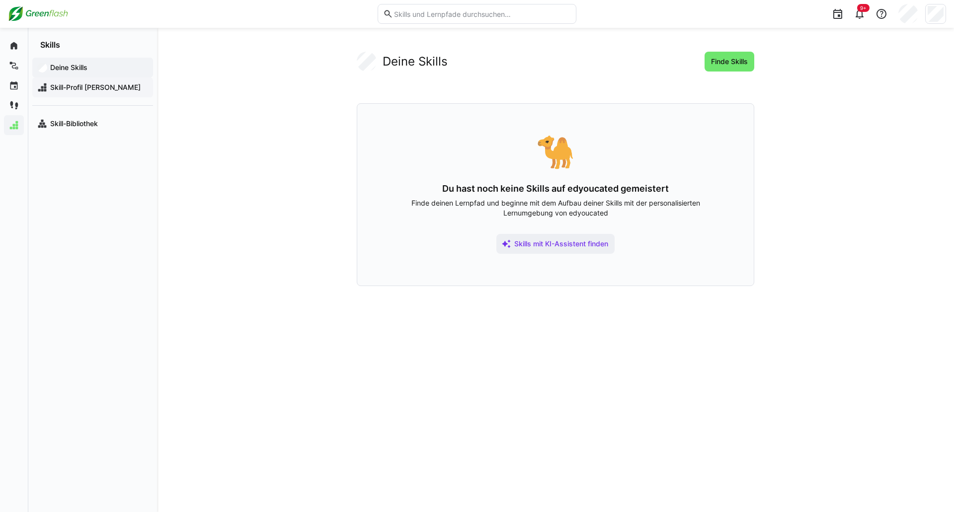
click at [92, 92] on span "Skill-Profil [PERSON_NAME]" at bounding box center [98, 88] width 99 height 10
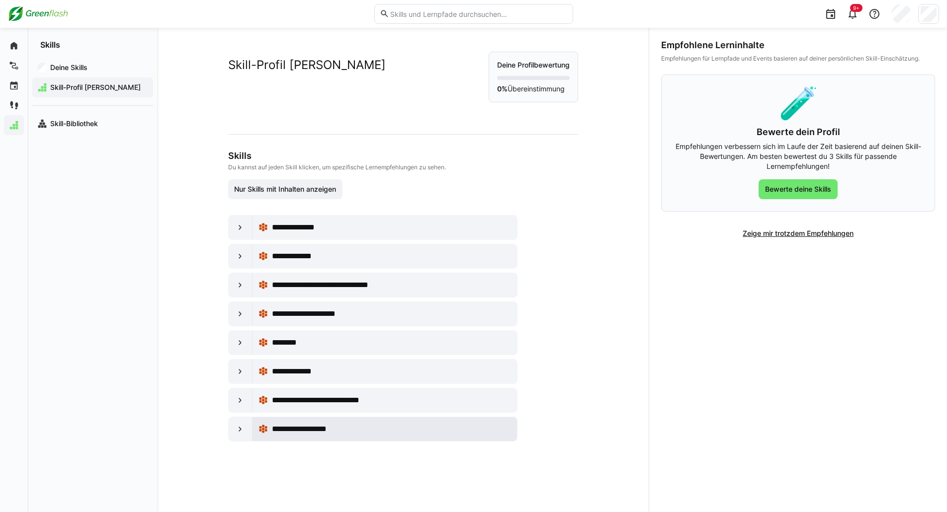
drag, startPoint x: 295, startPoint y: 431, endPoint x: 301, endPoint y: 429, distance: 6.3
click at [295, 431] on span "**********" at bounding box center [307, 429] width 71 height 12
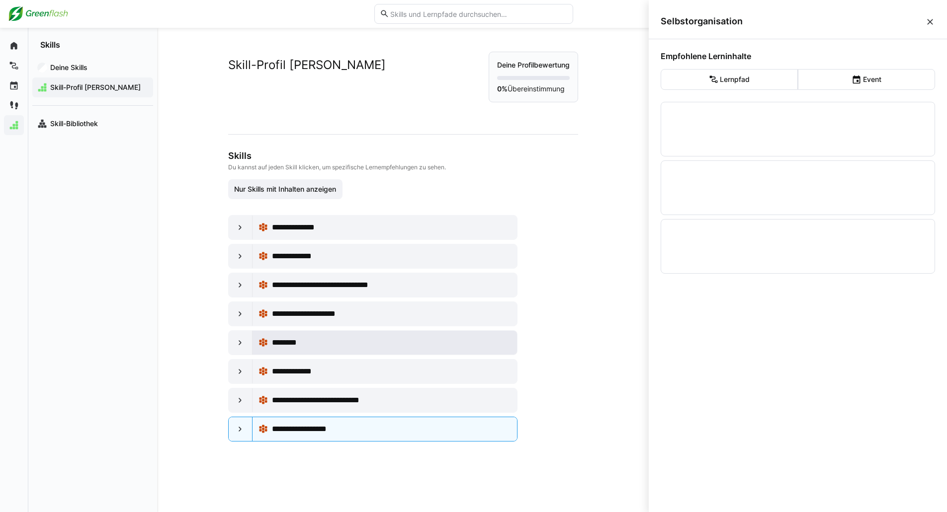
click at [304, 354] on div "********" at bounding box center [384, 343] width 265 height 24
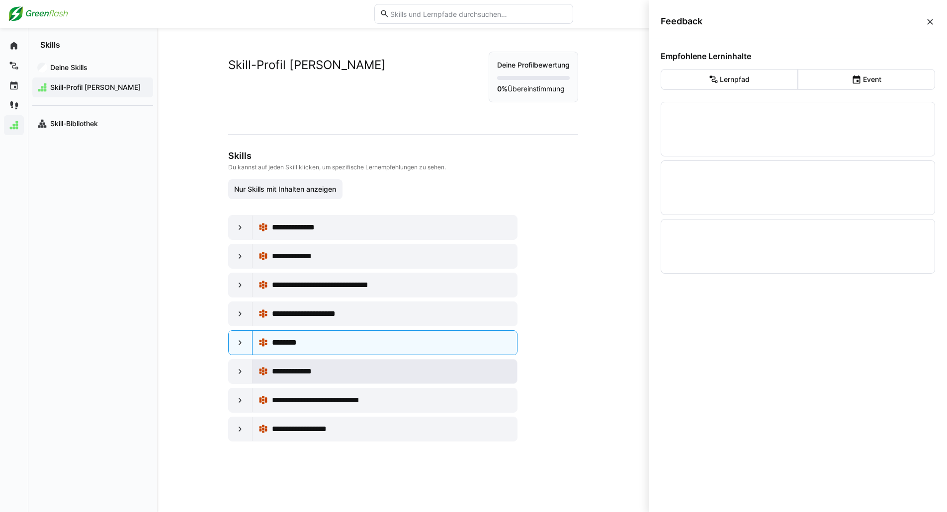
click at [302, 363] on div "**********" at bounding box center [384, 372] width 253 height 20
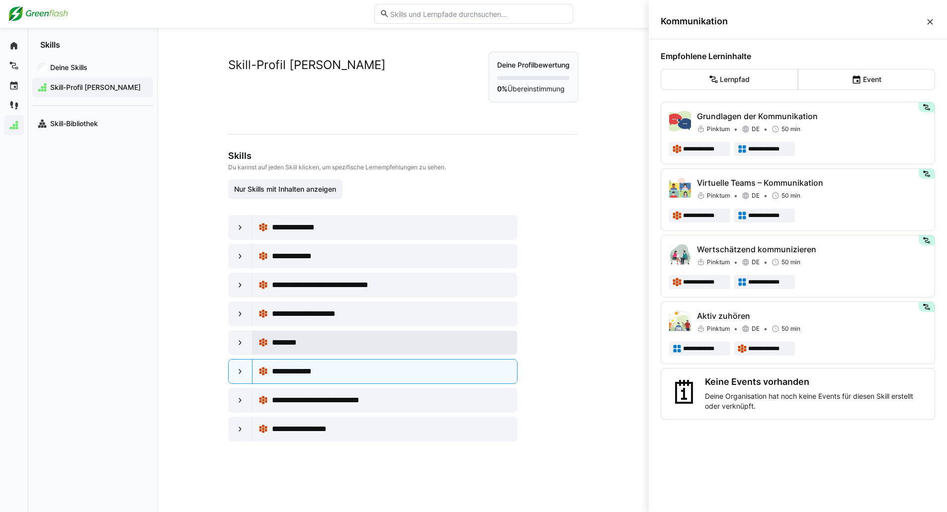
click at [382, 345] on div "********" at bounding box center [391, 343] width 239 height 12
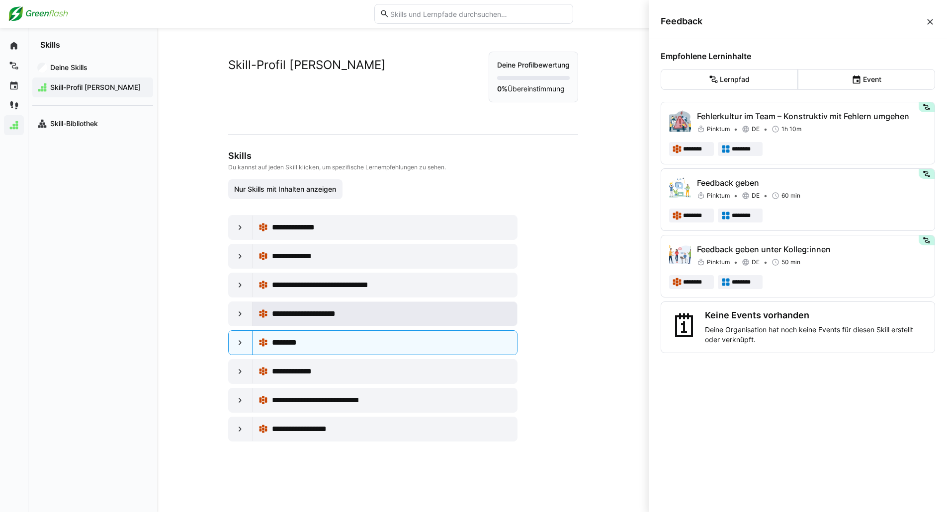
click at [381, 317] on div "**********" at bounding box center [391, 314] width 239 height 12
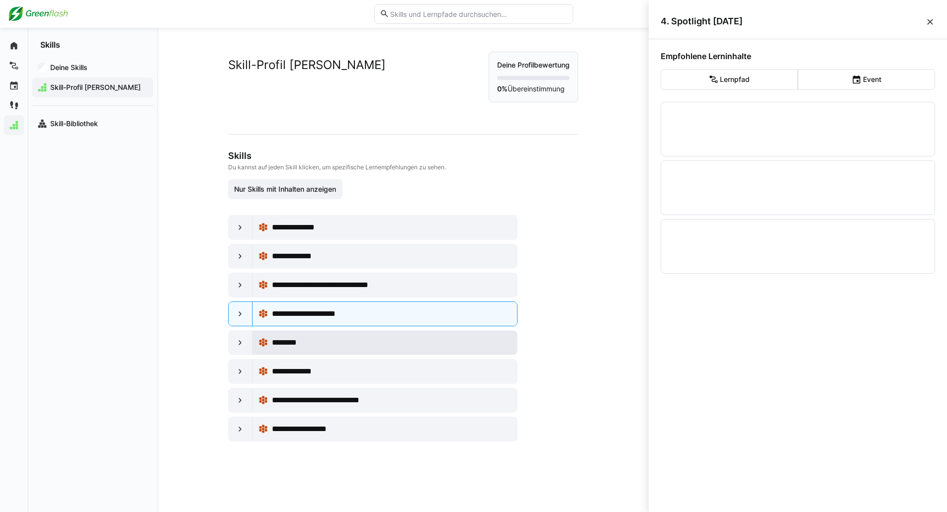
click at [355, 336] on div "********" at bounding box center [384, 343] width 253 height 20
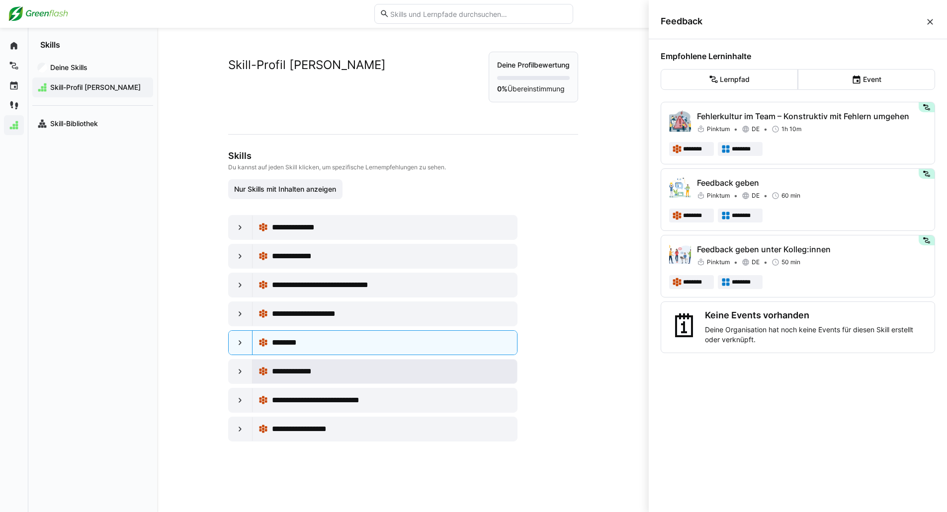
click at [375, 376] on div "**********" at bounding box center [391, 372] width 239 height 12
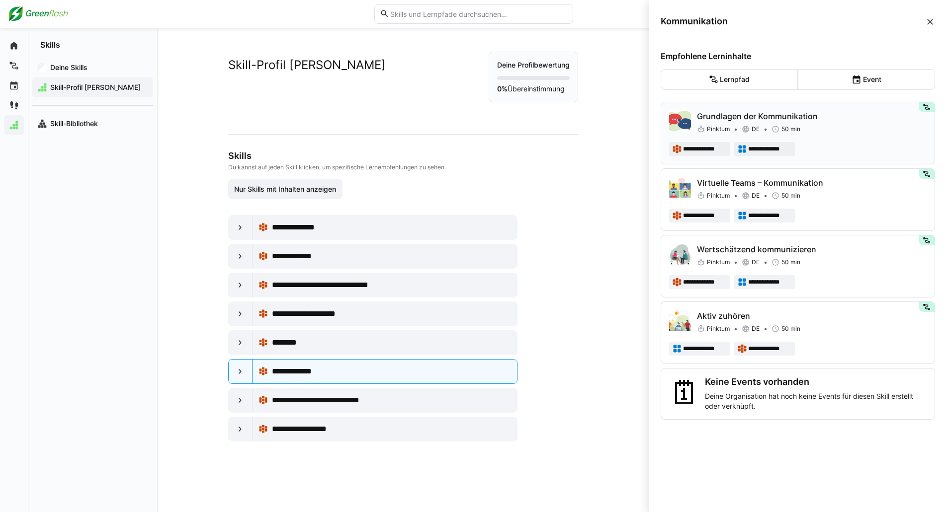
click at [812, 132] on div "Pinktum DE 50 min" at bounding box center [812, 129] width 230 height 10
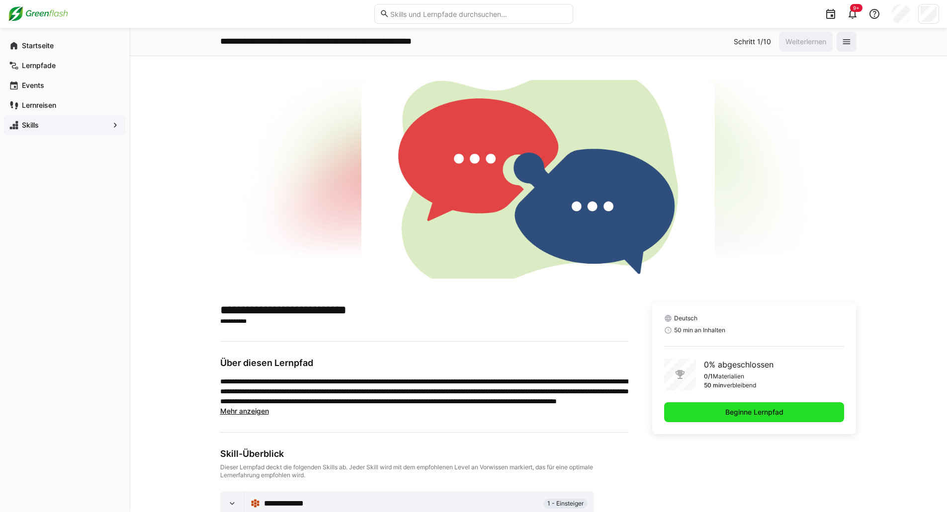
click at [754, 419] on span "Beginne Lernpfad" at bounding box center [754, 413] width 180 height 20
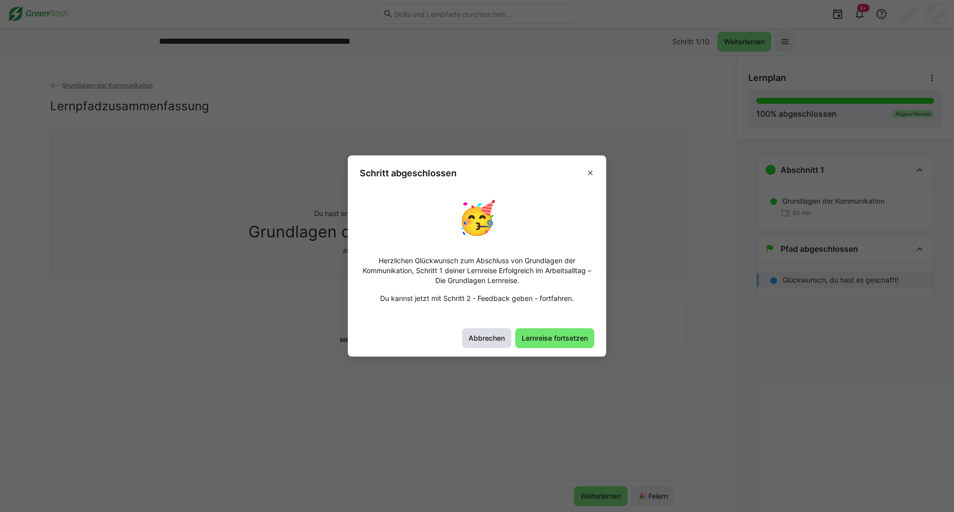
click at [487, 338] on span "Abbrechen" at bounding box center [486, 338] width 39 height 10
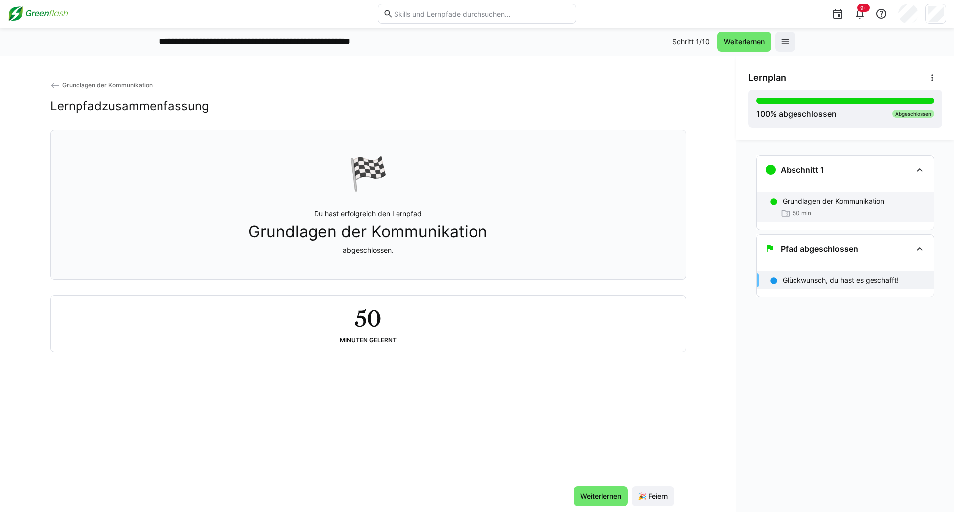
click at [814, 218] on div "50 min" at bounding box center [854, 213] width 143 height 10
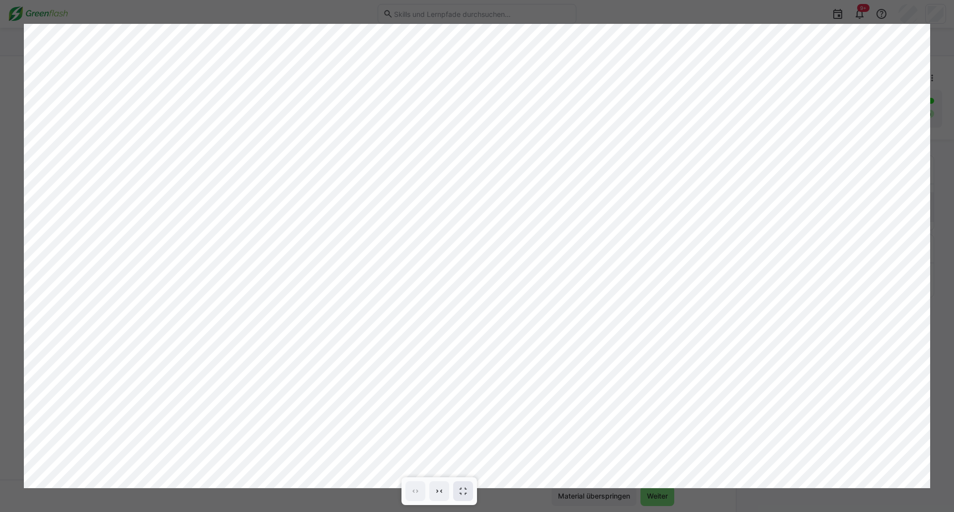
click at [470, 494] on span at bounding box center [463, 492] width 20 height 20
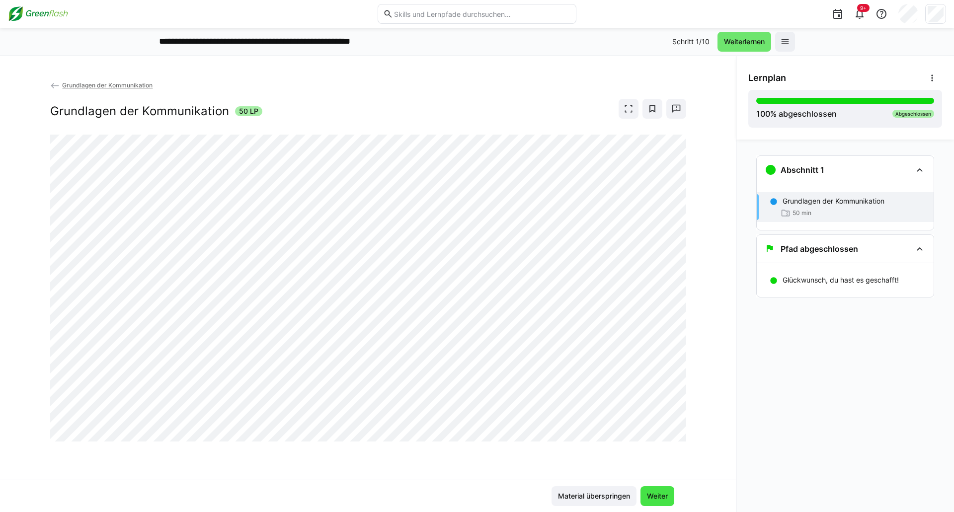
click at [664, 500] on span "Weiter" at bounding box center [658, 497] width 24 height 10
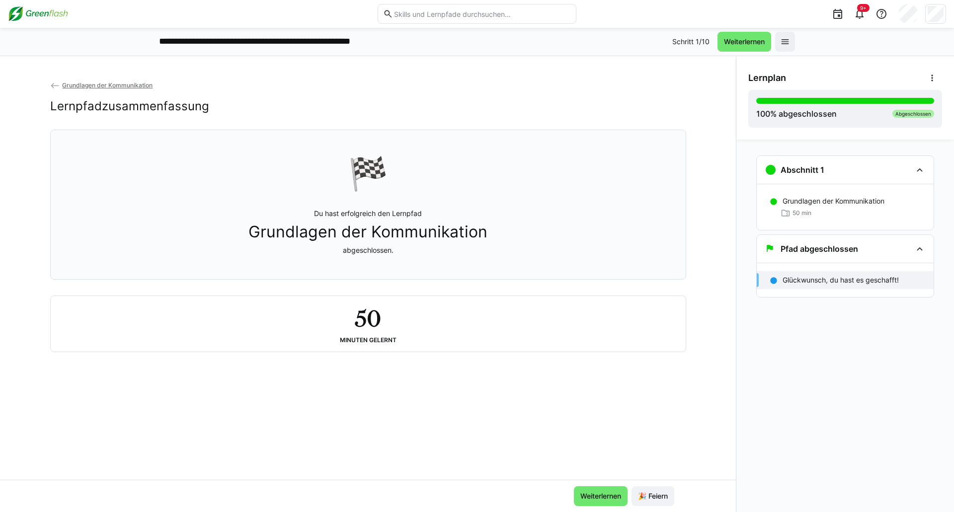
click at [664, 500] on span "🎉 Feiern" at bounding box center [653, 497] width 33 height 10
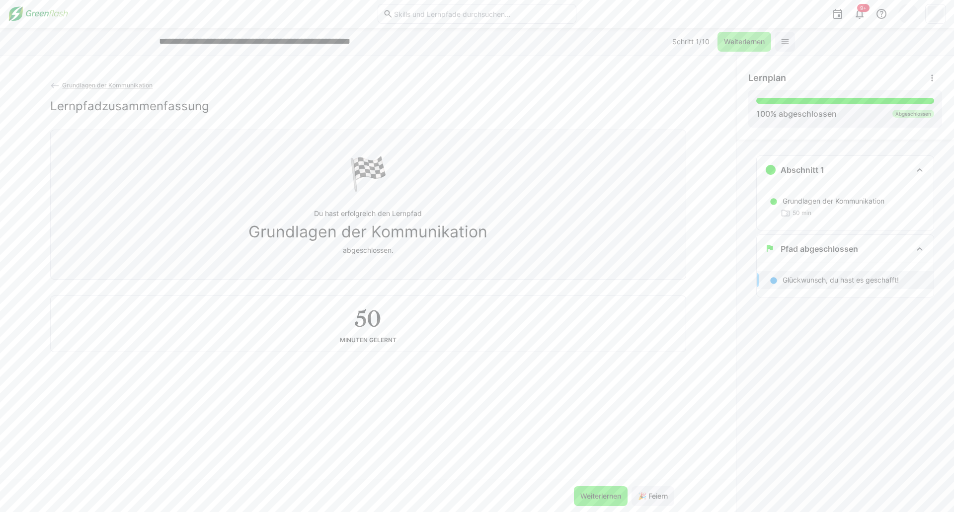
click at [581, 489] on span "Weiterlernen" at bounding box center [601, 497] width 54 height 20
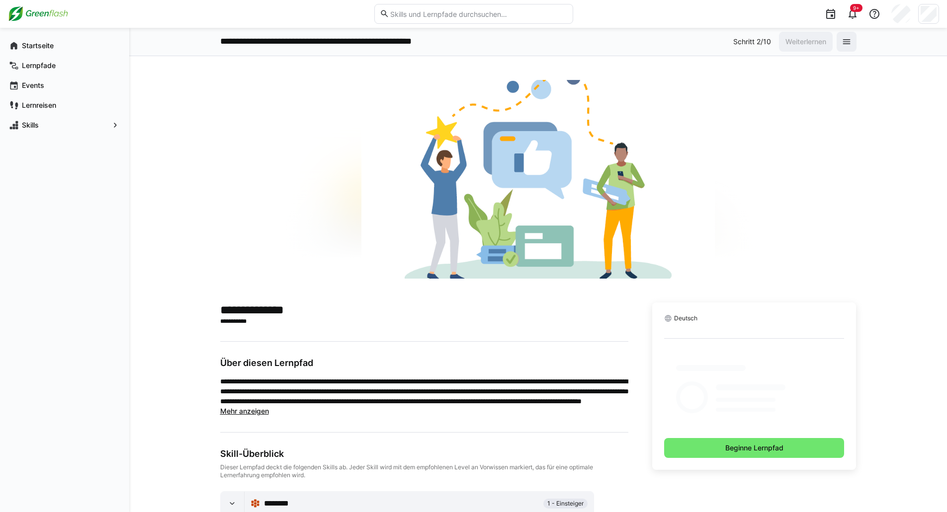
scroll to position [57, 0]
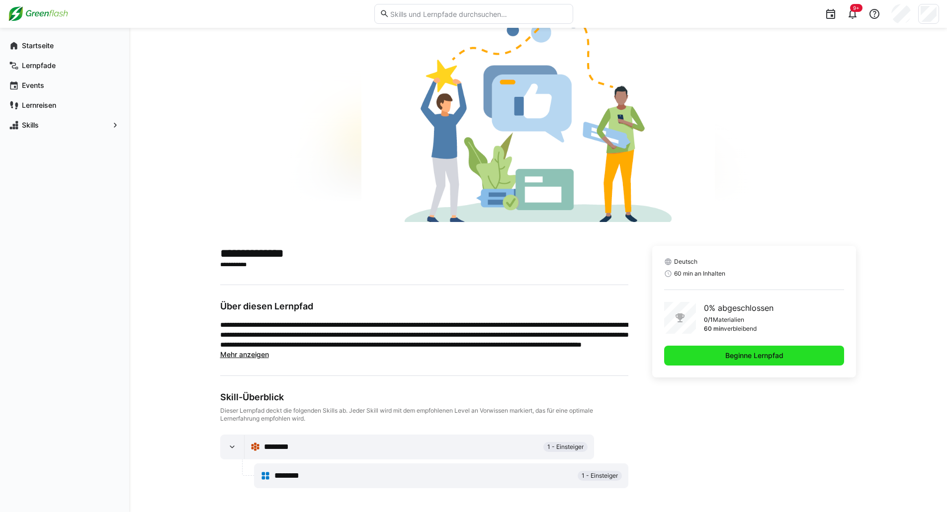
click at [720, 362] on span "Beginne Lernpfad" at bounding box center [754, 356] width 180 height 20
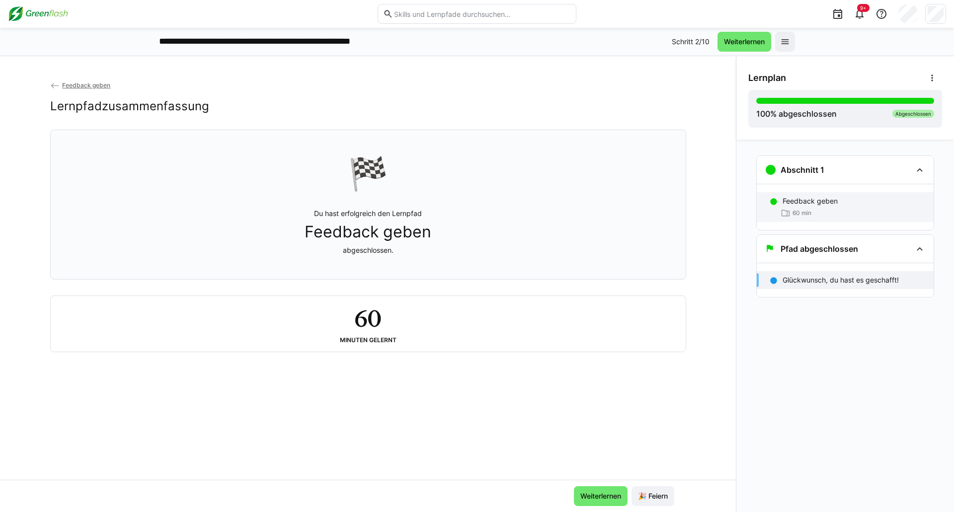
click at [796, 200] on p "Feedback geben" at bounding box center [810, 201] width 55 height 10
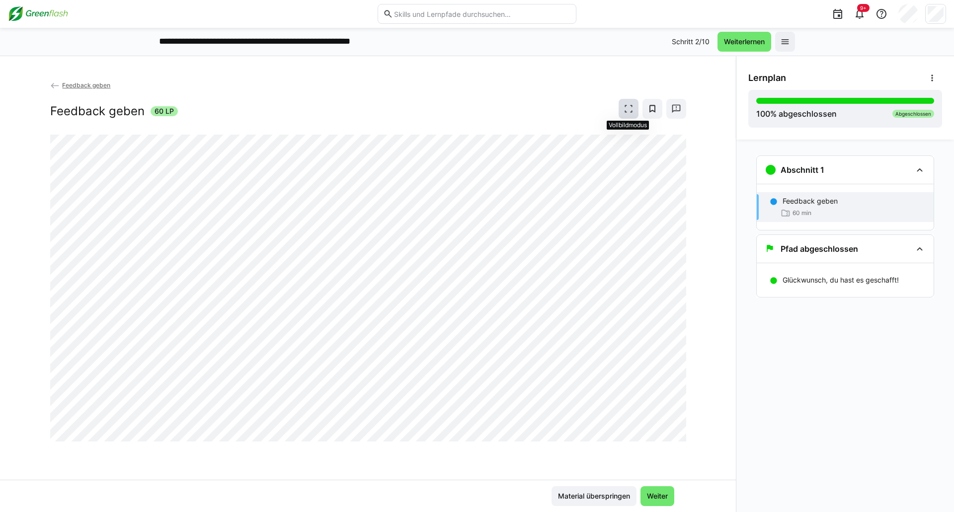
click at [622, 106] on span at bounding box center [629, 109] width 20 height 20
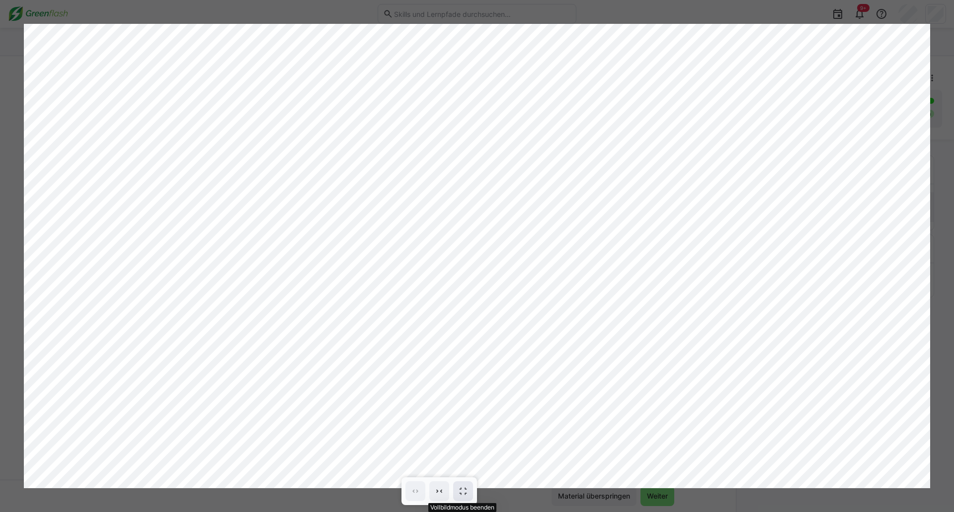
click at [464, 486] on span at bounding box center [463, 492] width 20 height 20
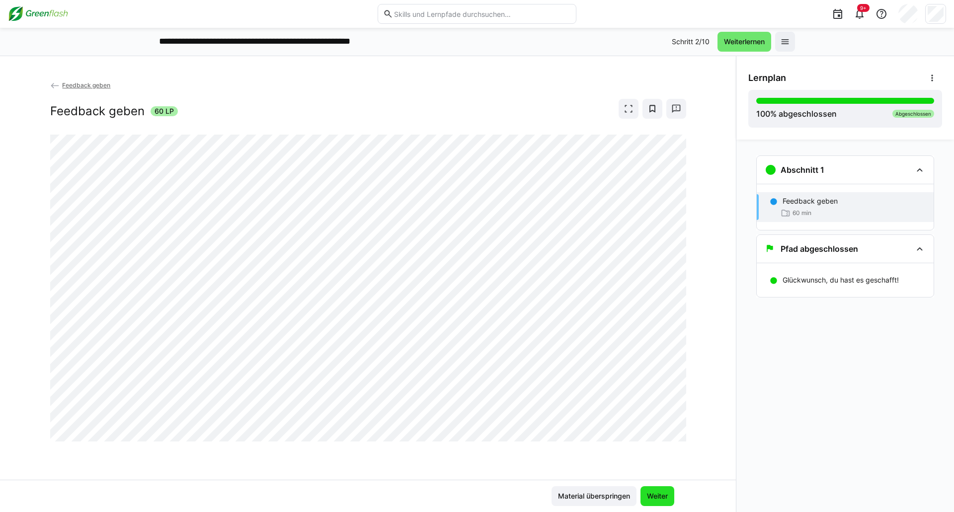
click at [657, 495] on span "Weiter" at bounding box center [658, 497] width 24 height 10
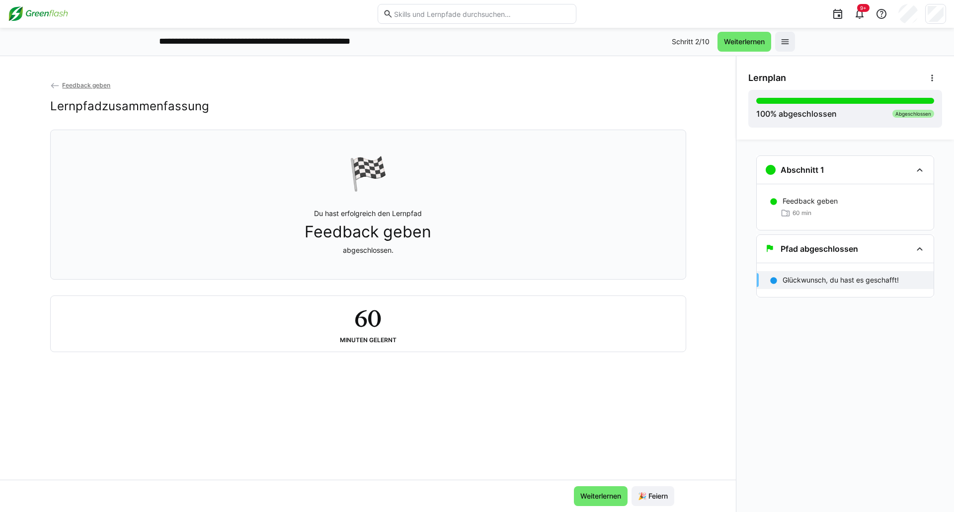
click at [657, 495] on span "🎉 Feiern" at bounding box center [653, 497] width 33 height 10
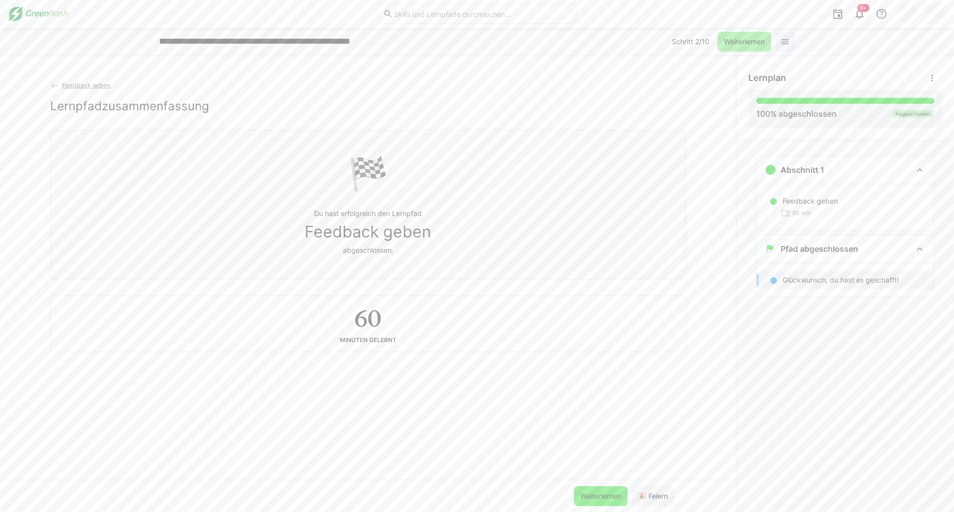
click at [607, 496] on span "Weiterlernen" at bounding box center [601, 497] width 44 height 10
